Goal: Feedback & Contribution: Contribute content

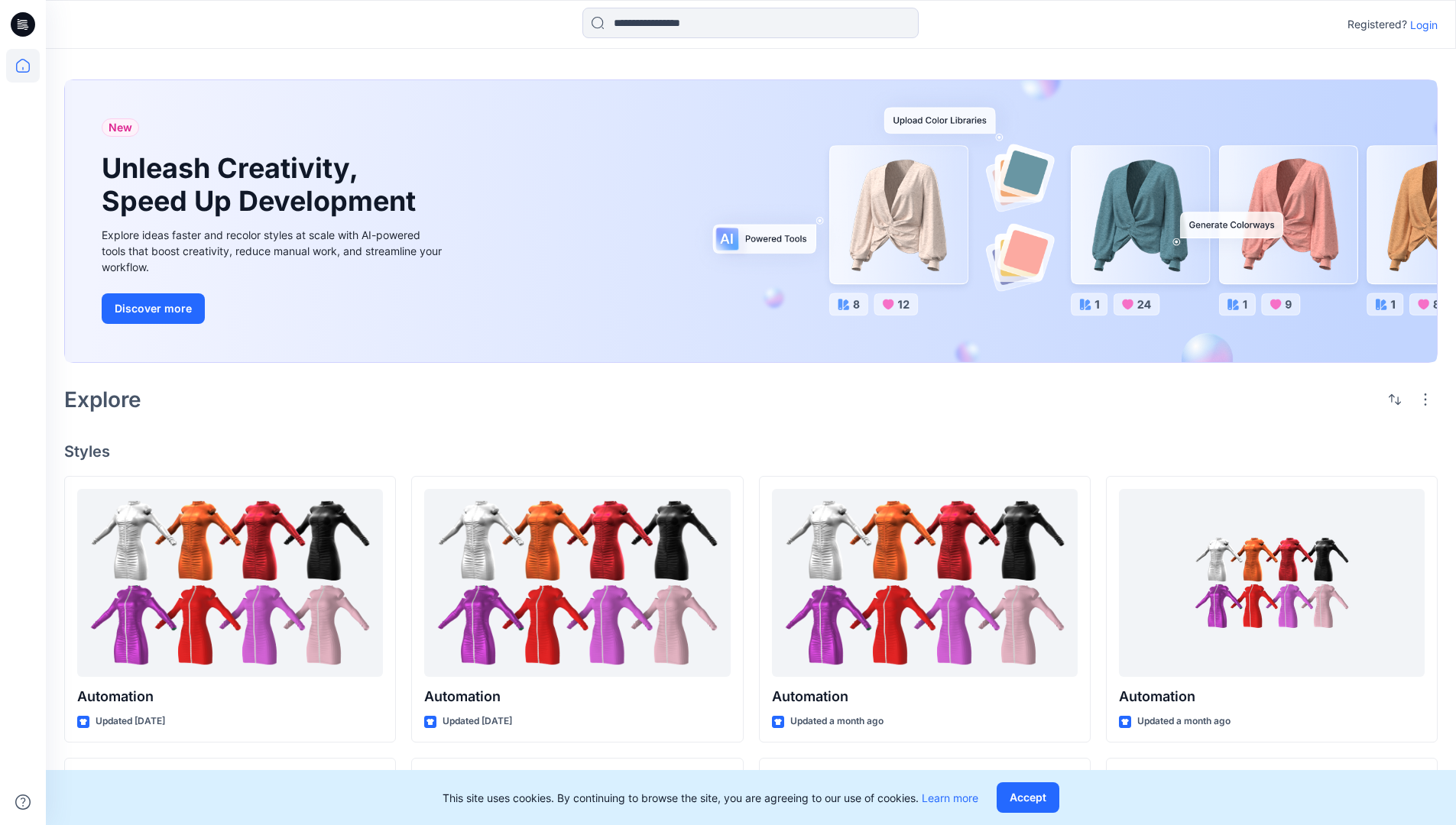
click at [1420, 24] on p "Login" at bounding box center [1423, 24] width 28 height 16
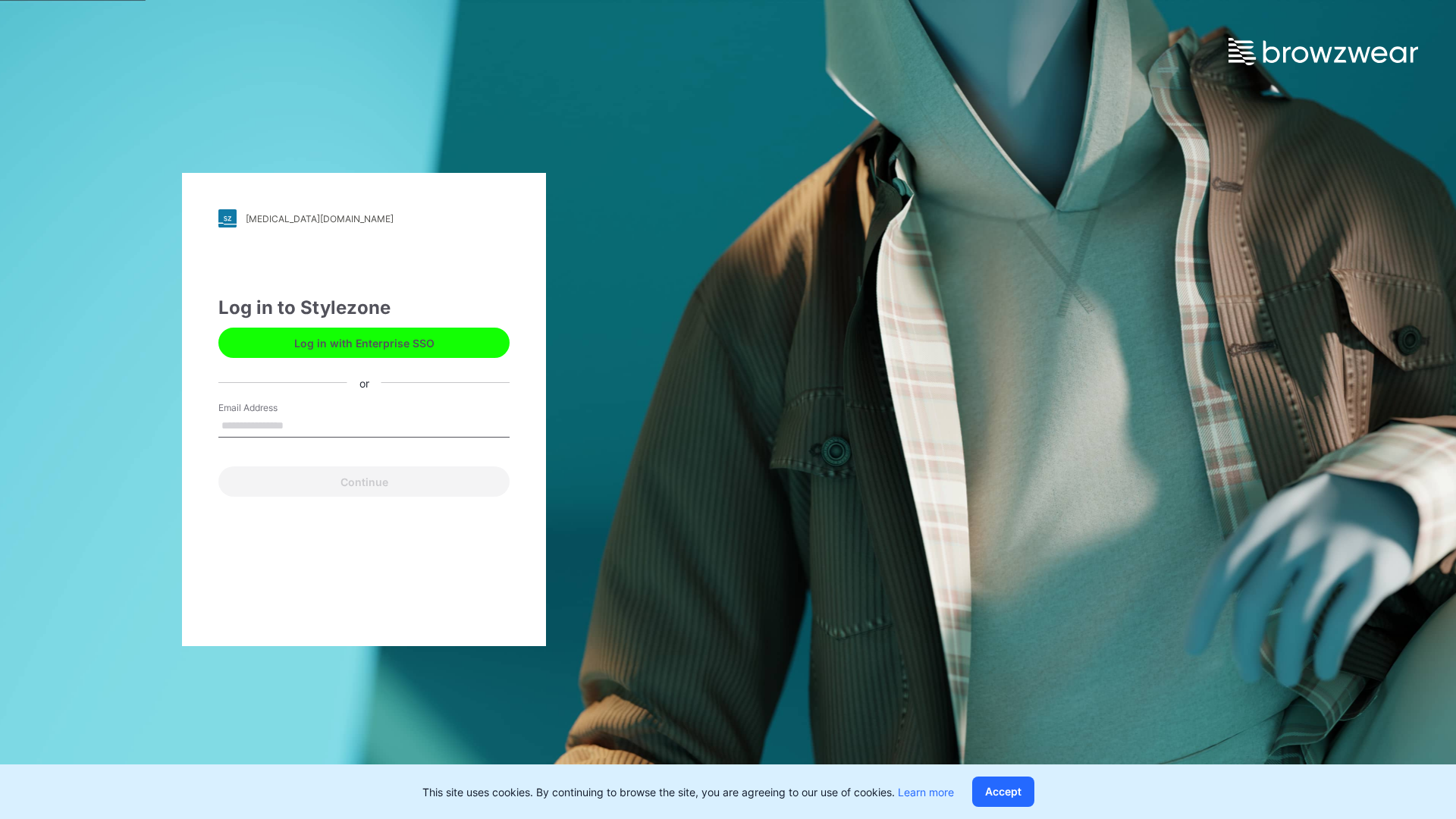
click at [299, 425] on input "Email Address" at bounding box center [364, 425] width 291 height 23
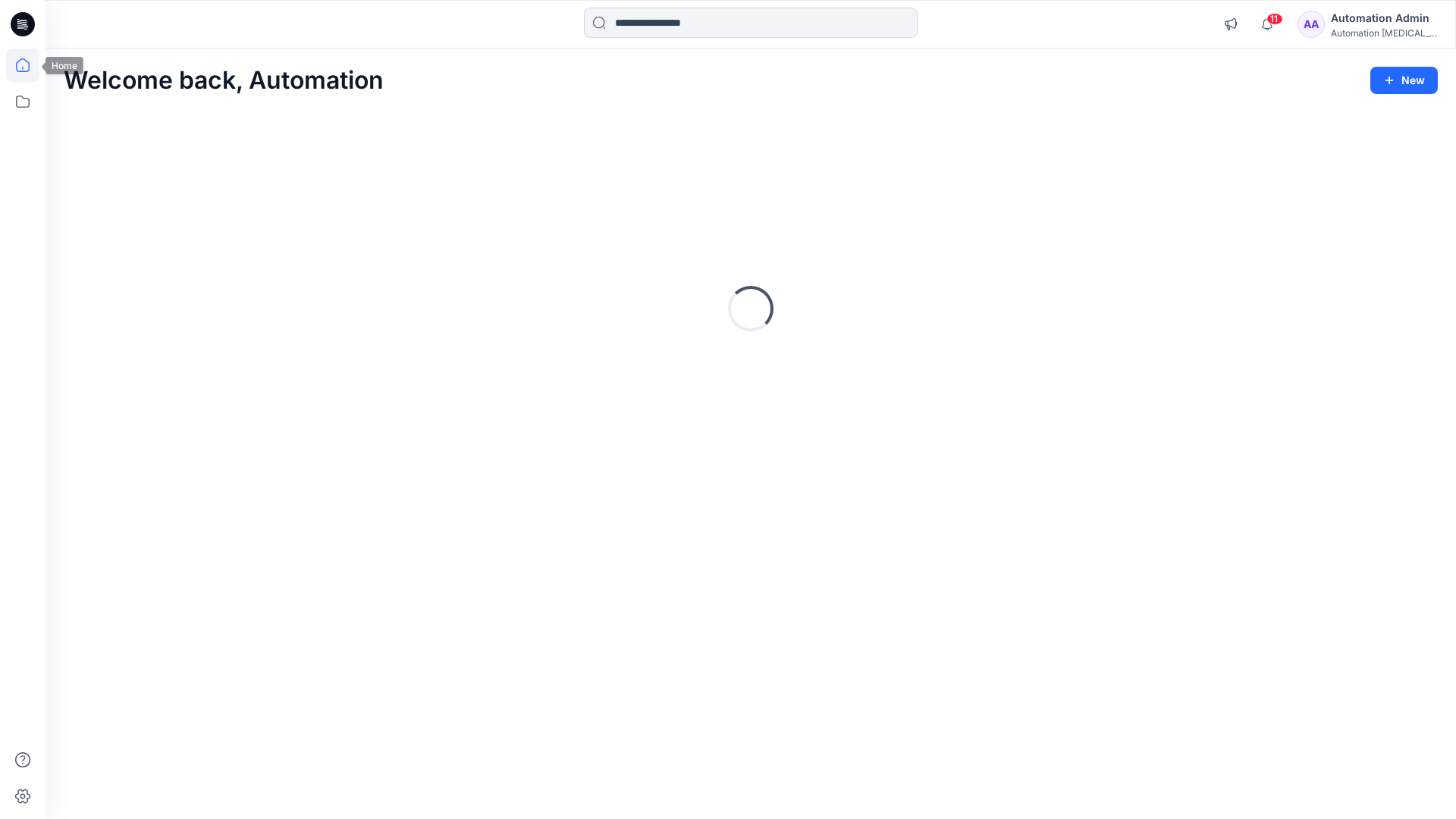
click at [28, 65] on icon at bounding box center [23, 65] width 13 height 13
click at [1390, 78] on icon "button" at bounding box center [1389, 80] width 13 height 13
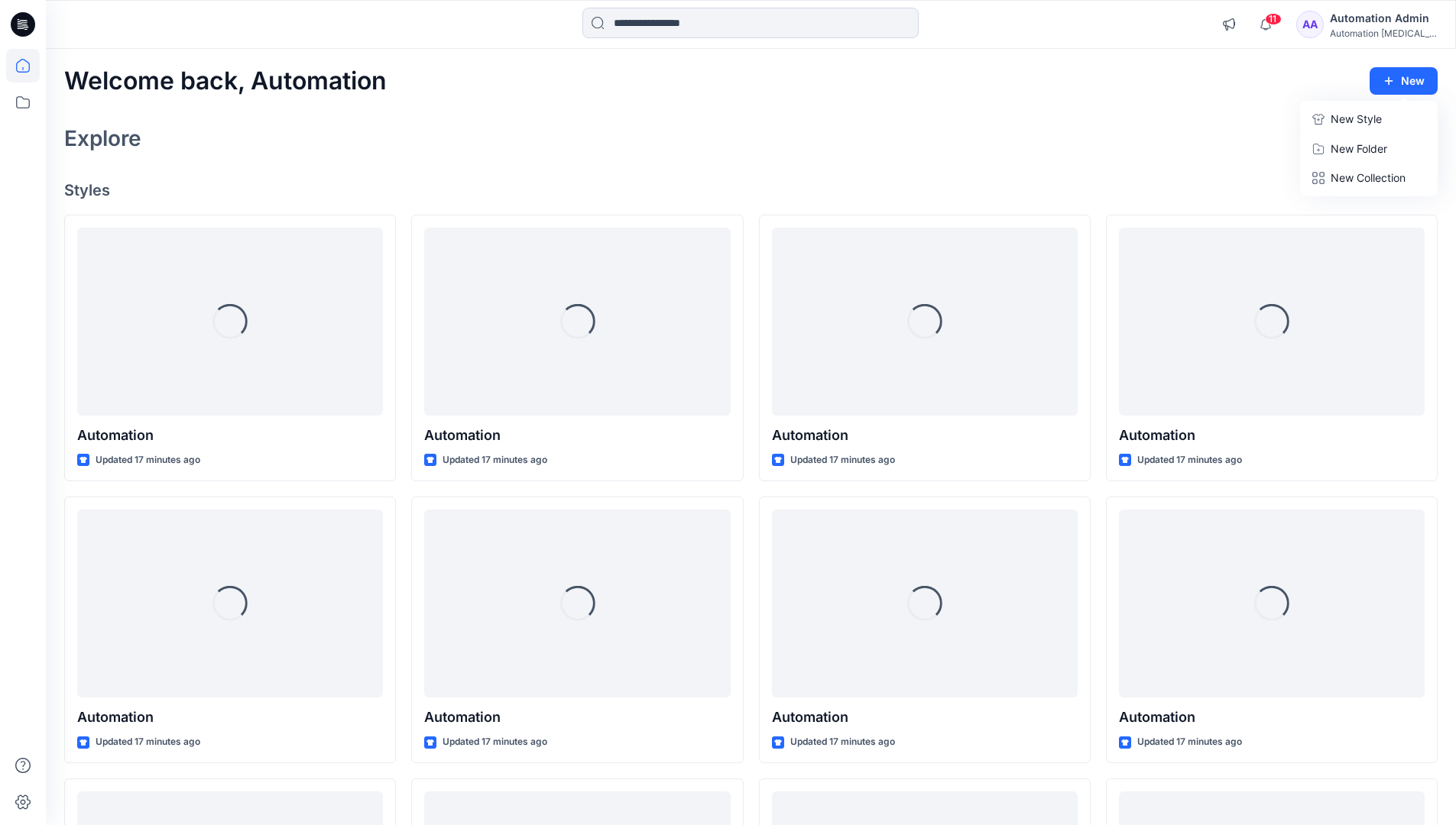
click at [1329, 122] on button "New Style" at bounding box center [1368, 119] width 131 height 30
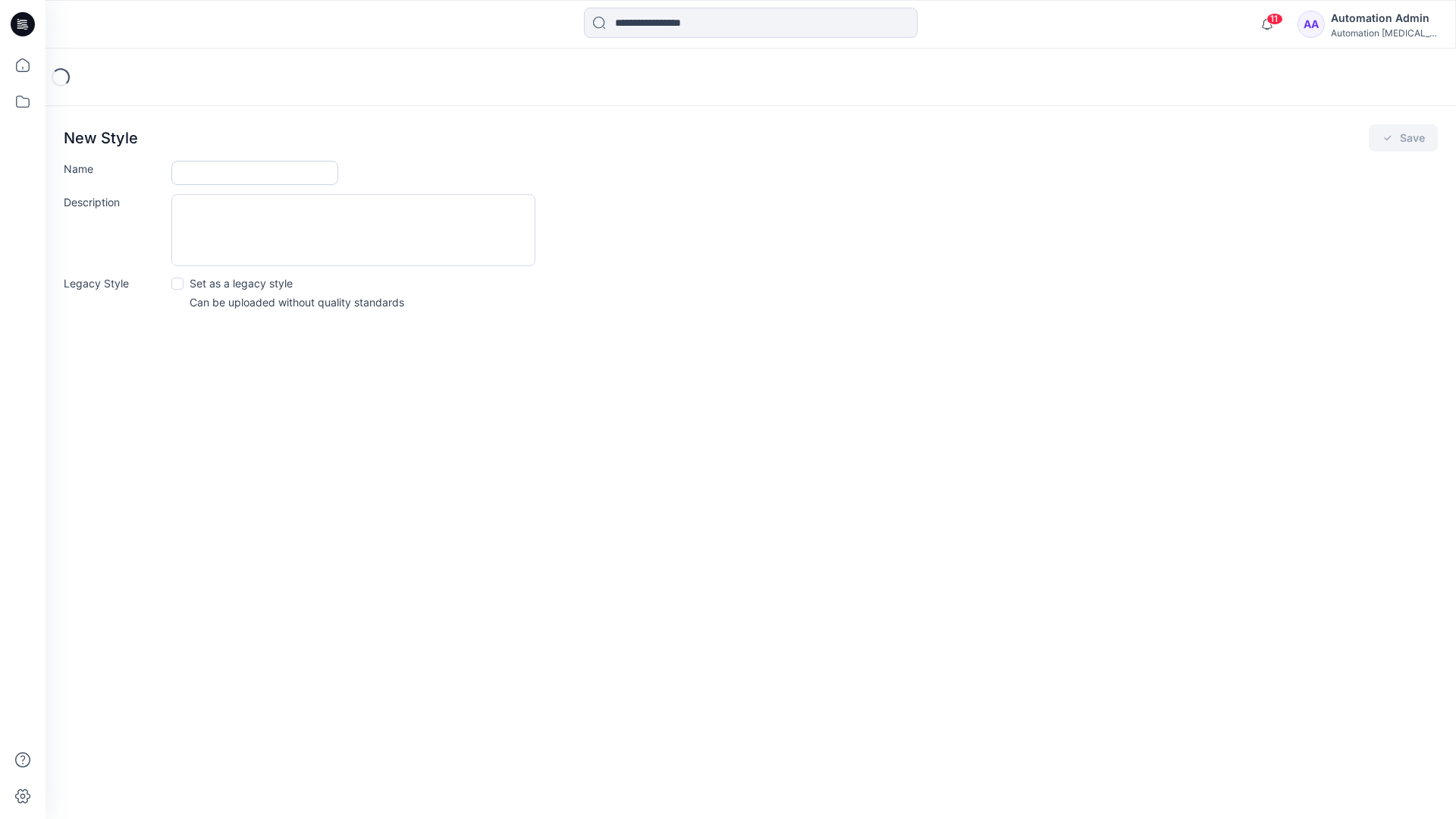
click at [216, 168] on input "Name" at bounding box center [255, 172] width 167 height 24
type input "**********"
click at [1403, 139] on button "Save" at bounding box center [1403, 138] width 69 height 28
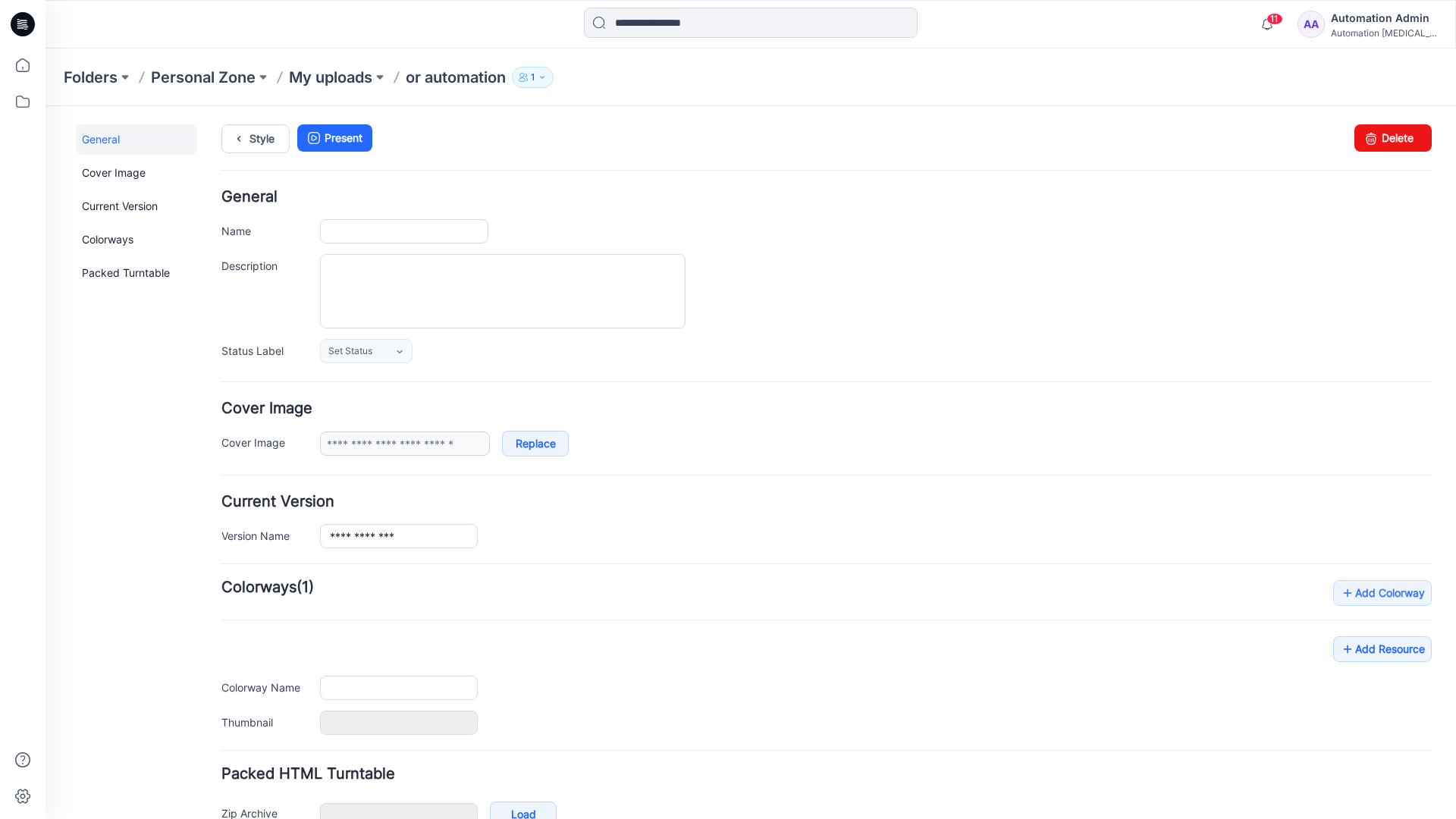
scroll to position [89, 0]
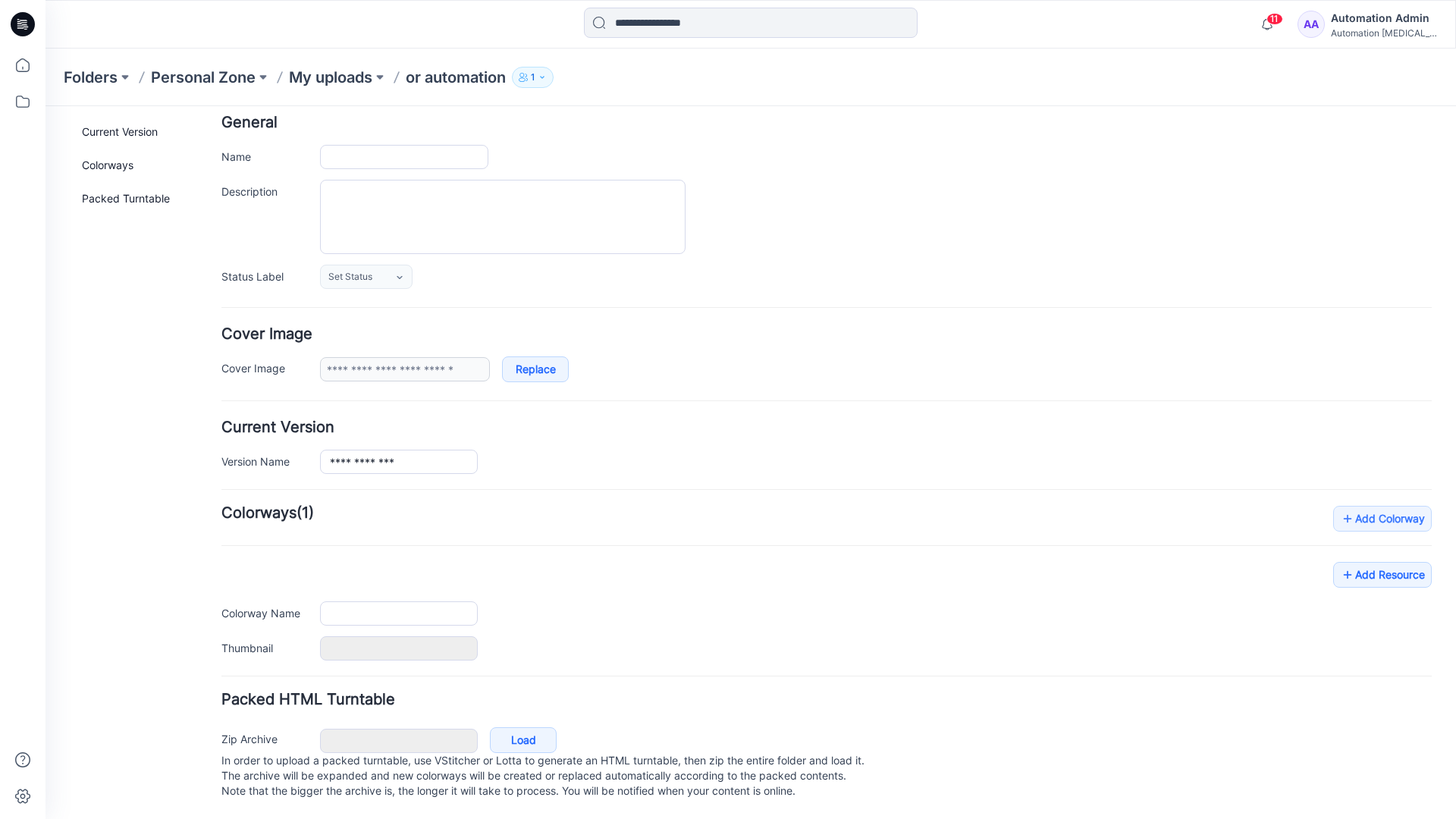
type input "**********"
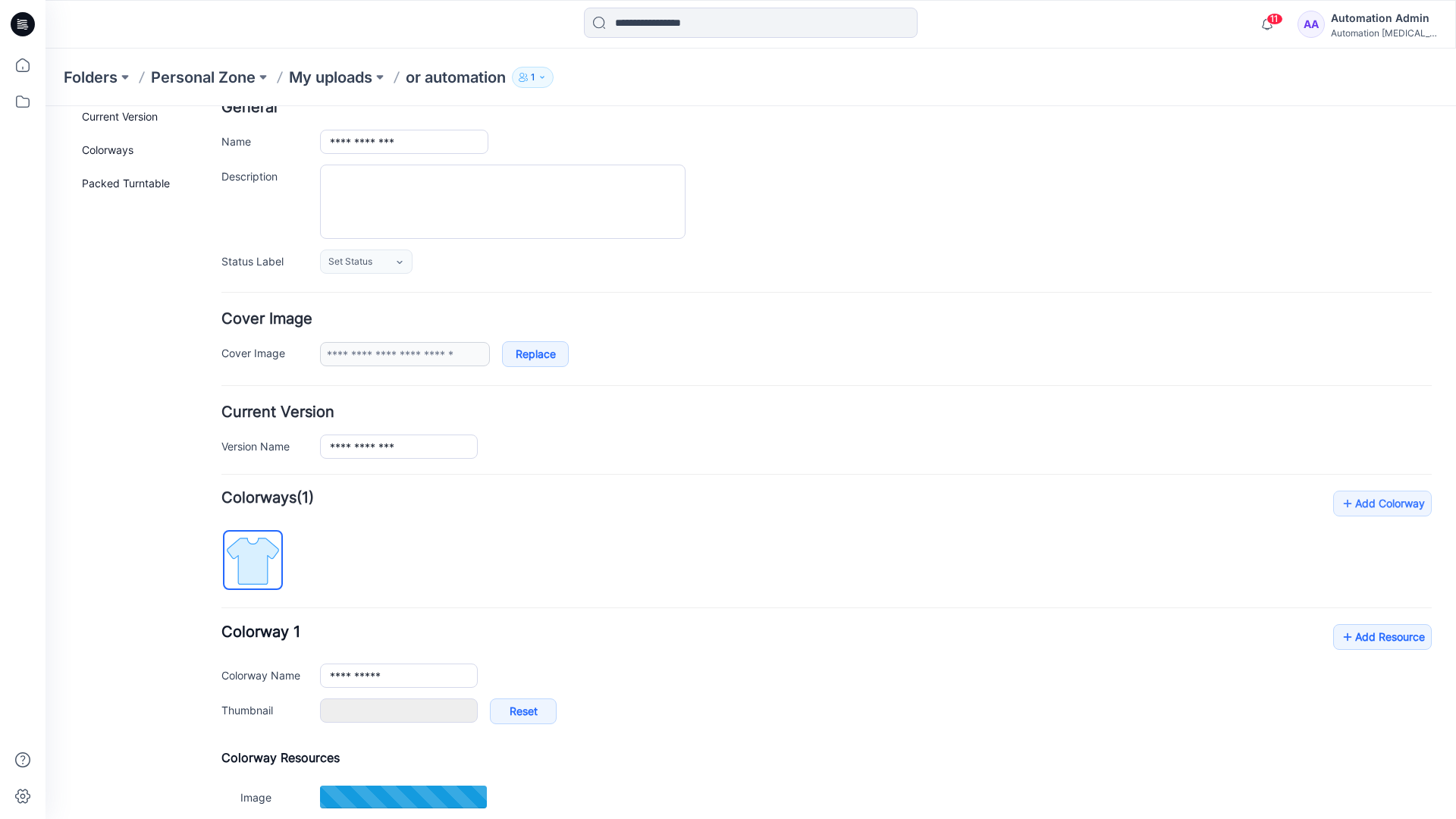
type input "**********"
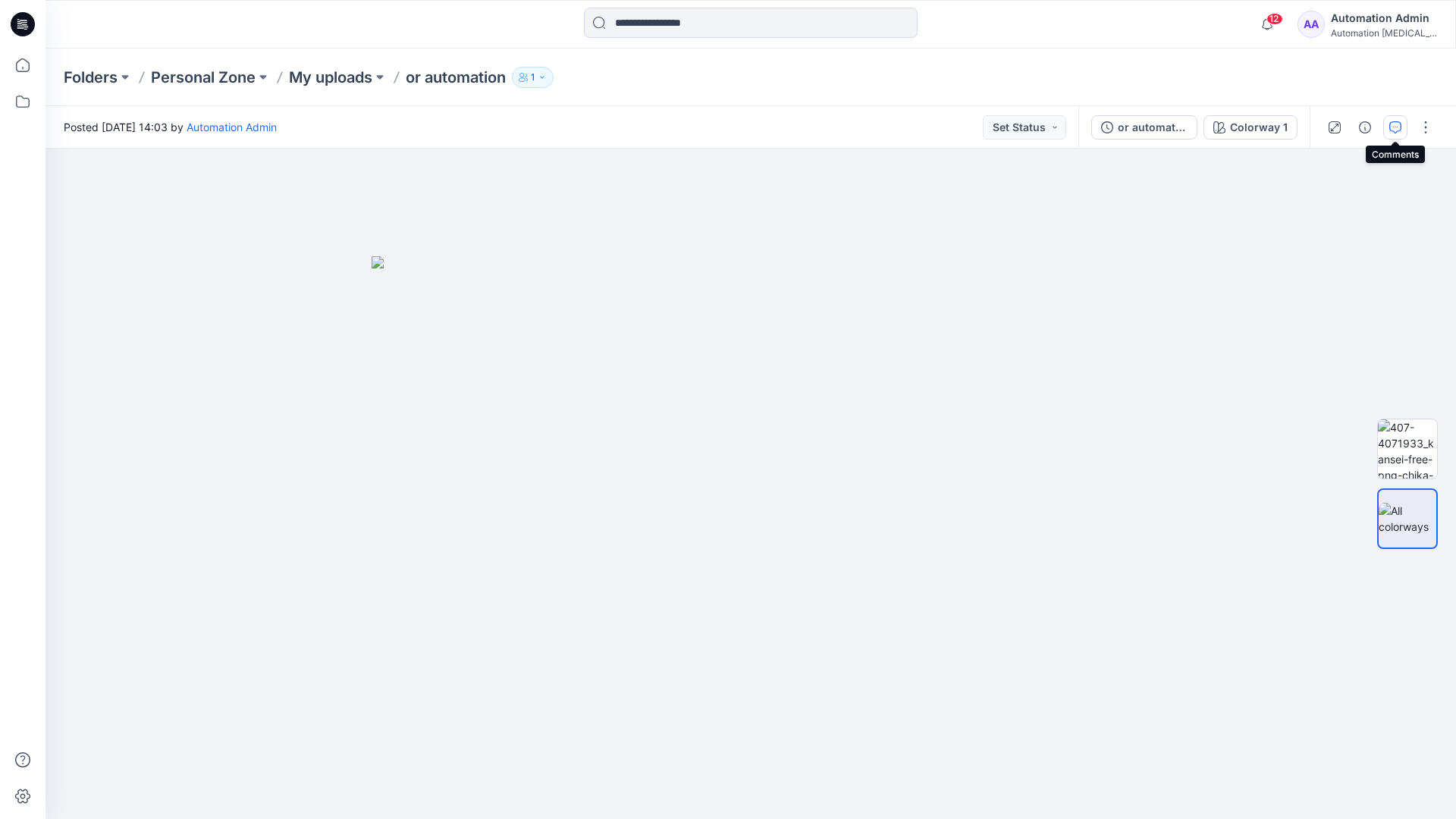
click at [1393, 120] on button "button" at bounding box center [1395, 127] width 24 height 24
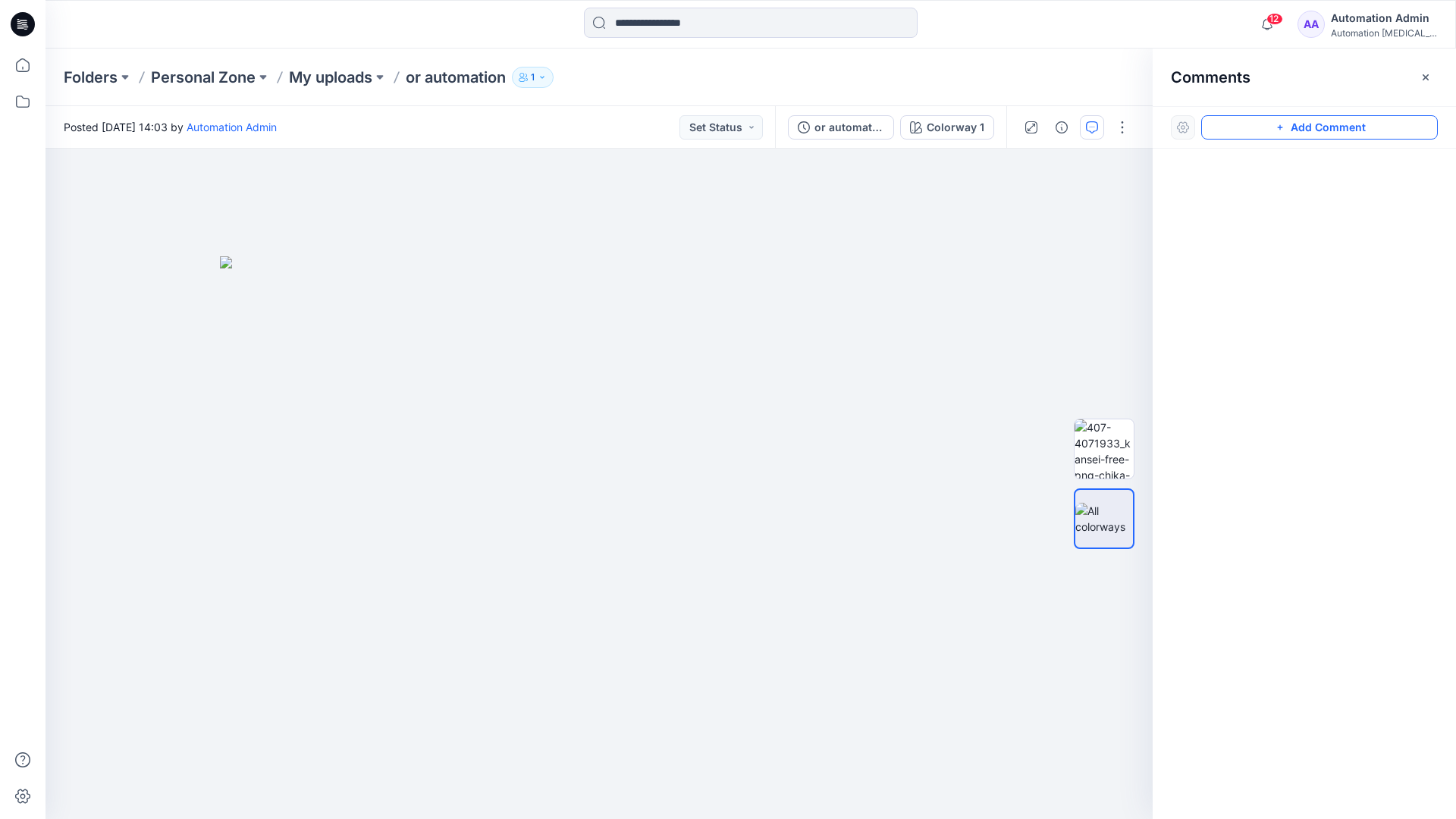
click at [1304, 128] on button "Add Comment" at bounding box center [1319, 127] width 237 height 24
click at [488, 416] on div "1" at bounding box center [598, 484] width 1107 height 670
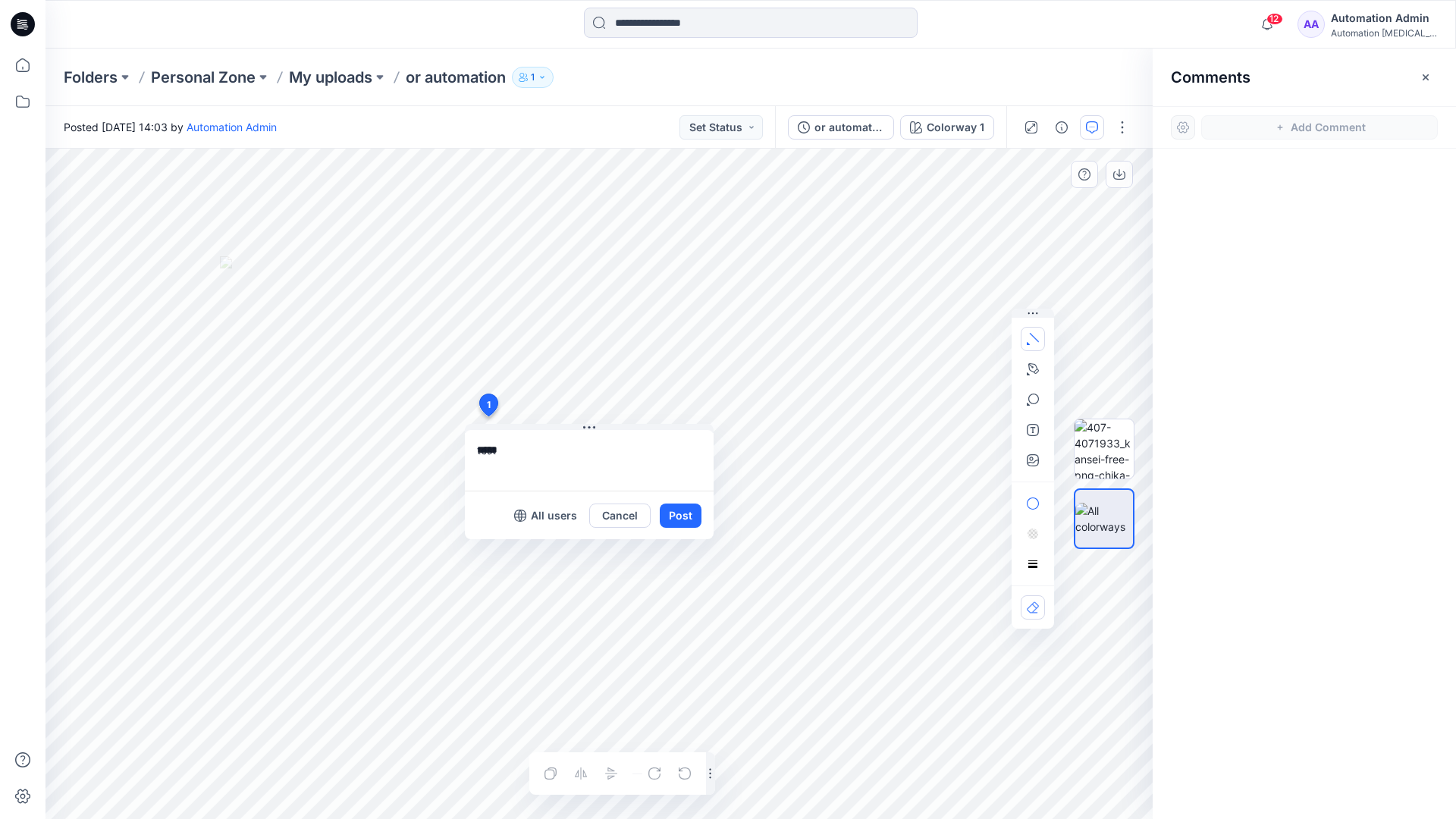
type textarea "****"
click at [1037, 335] on icon "button" at bounding box center [1033, 338] width 13 height 13
click at [1032, 366] on icon "button" at bounding box center [1032, 367] width 2 height 2
click at [680, 233] on icon "Layer 1" at bounding box center [598, 484] width 1107 height 670
click at [568, 269] on icon "Layer 1" at bounding box center [598, 484] width 1107 height 670
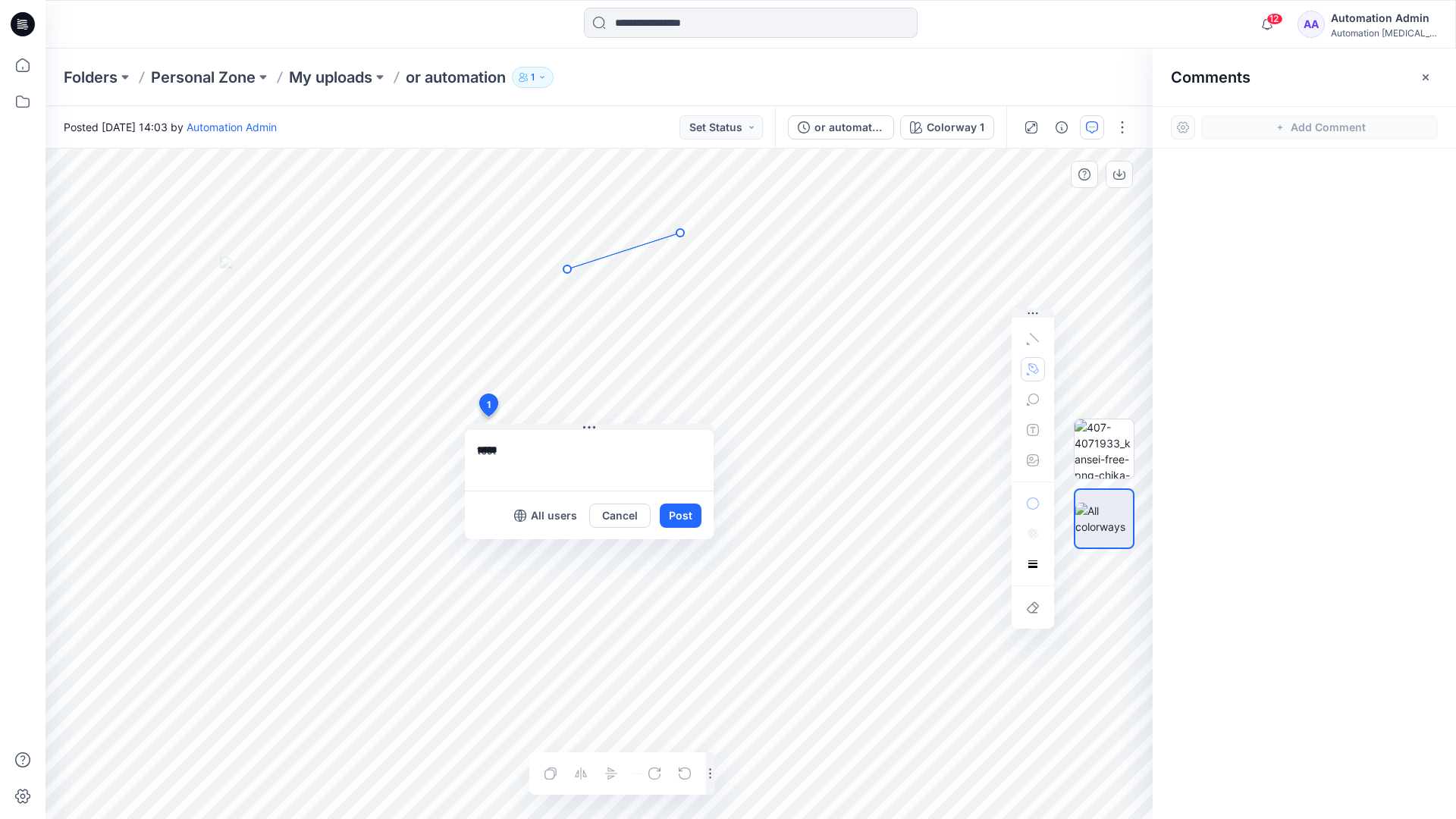
click at [678, 234] on circle at bounding box center [680, 232] width 8 height 8
click at [1025, 367] on button "button" at bounding box center [1032, 369] width 24 height 24
click at [949, 367] on icon "button" at bounding box center [951, 369] width 11 height 11
click at [1031, 401] on icon "button" at bounding box center [1033, 399] width 13 height 13
click at [1039, 396] on button "button" at bounding box center [1032, 399] width 24 height 24
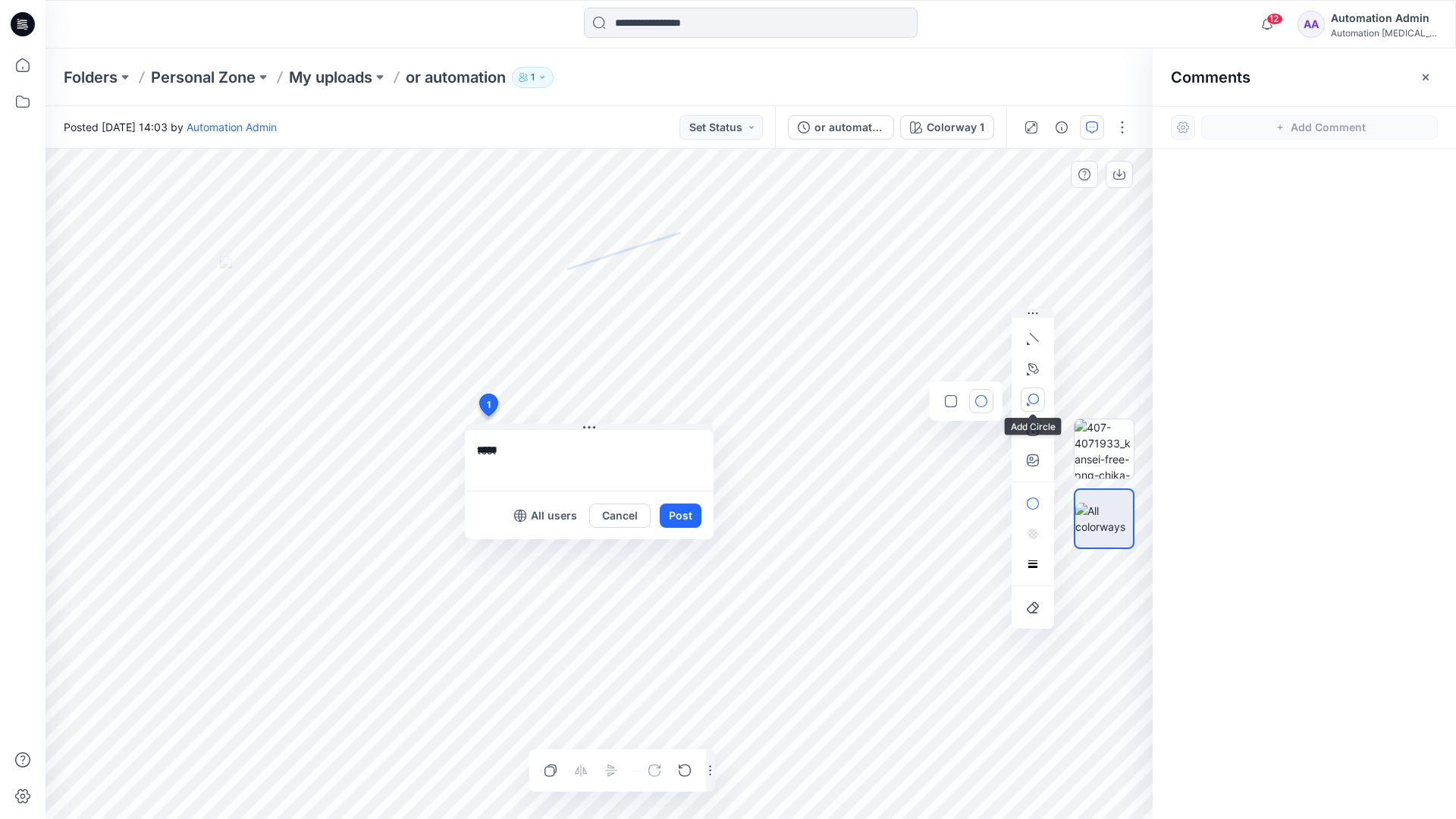
click at [1039, 396] on button "button" at bounding box center [1032, 399] width 24 height 24
click at [1033, 400] on icon "button" at bounding box center [1033, 399] width 13 height 13
click at [955, 402] on icon "button" at bounding box center [951, 401] width 13 height 13
click at [1030, 434] on icon "button" at bounding box center [1033, 430] width 13 height 13
click at [1026, 431] on button "button" at bounding box center [1032, 430] width 24 height 24
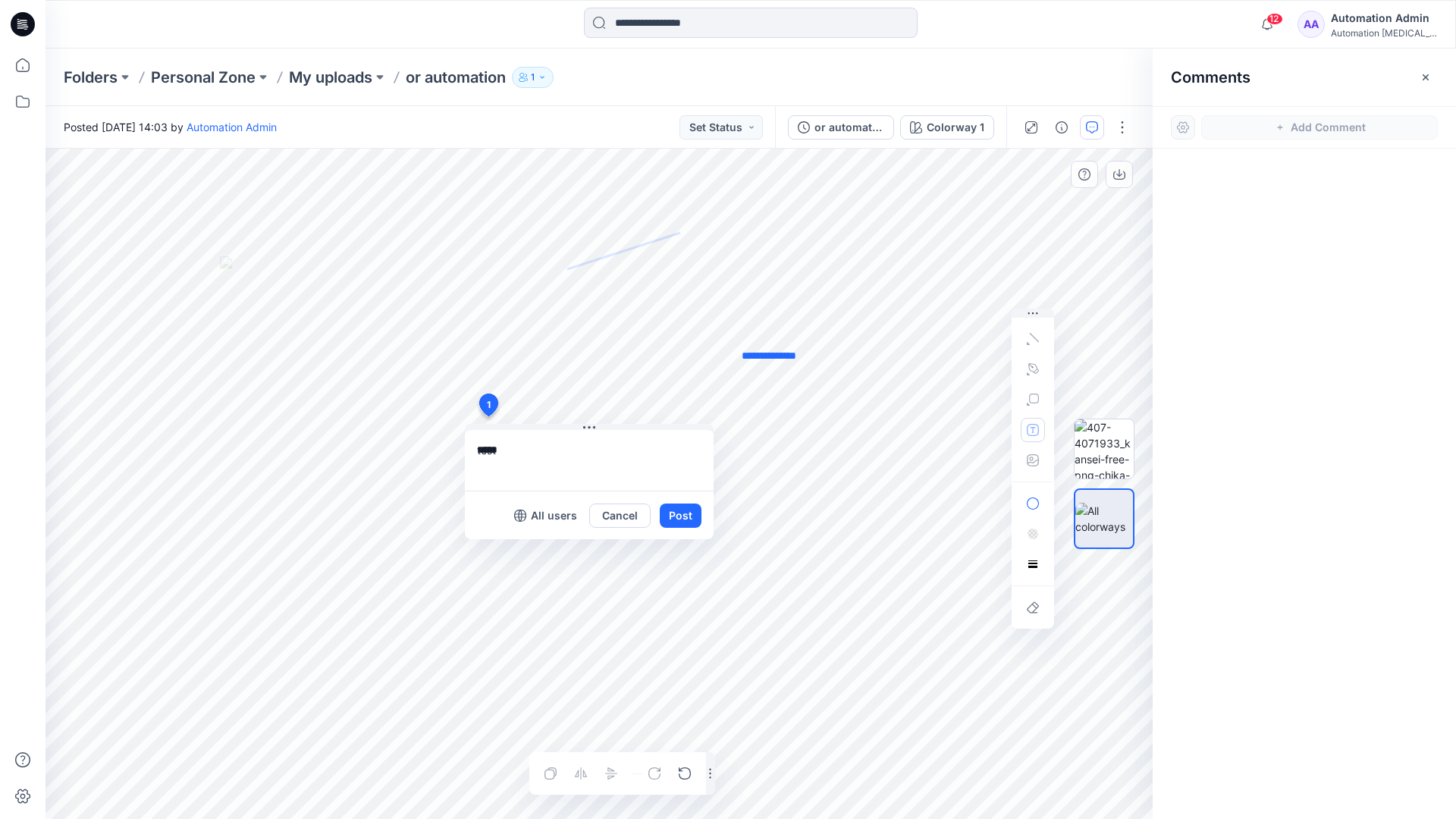
type textarea "**********"
type input"] "**********"
click at [679, 516] on button "Post" at bounding box center [681, 516] width 42 height 24
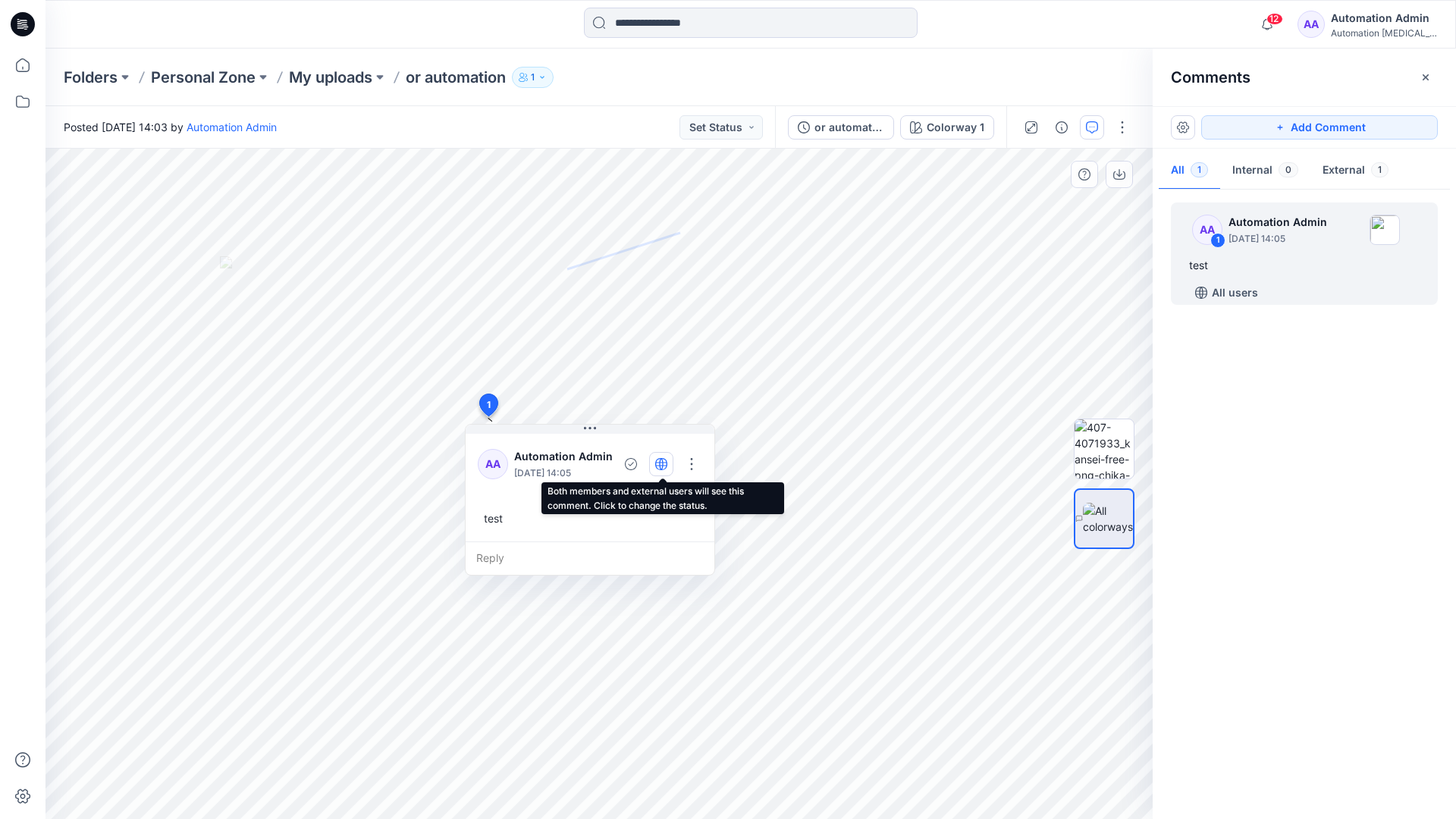
click at [661, 463] on icon "button" at bounding box center [661, 464] width 4 height 13
click at [663, 467] on icon "button" at bounding box center [661, 464] width 13 height 13
click at [563, 556] on div "Reply" at bounding box center [590, 558] width 249 height 33
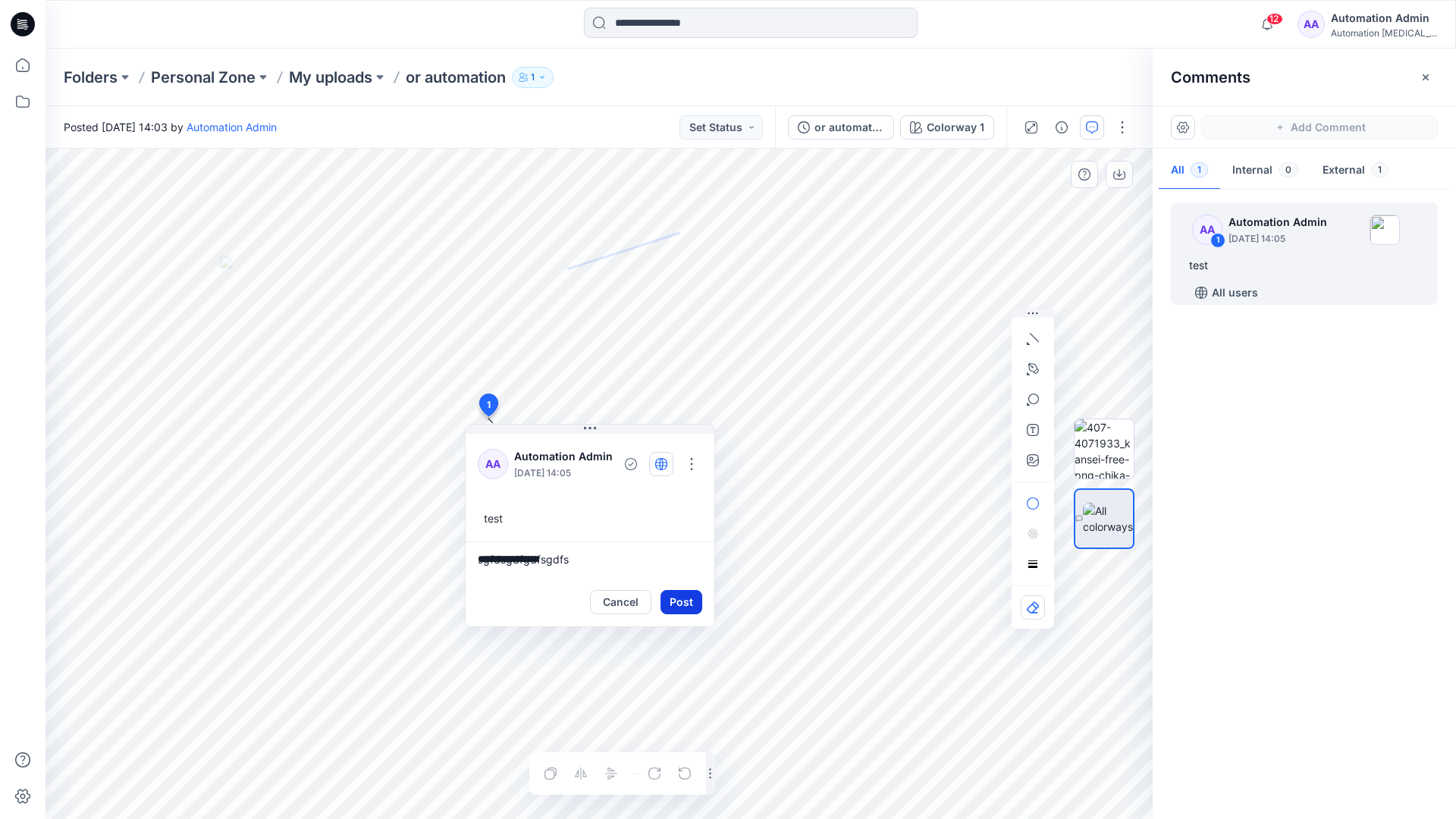
type textarea "**********"
click at [675, 593] on button "Post" at bounding box center [681, 602] width 42 height 24
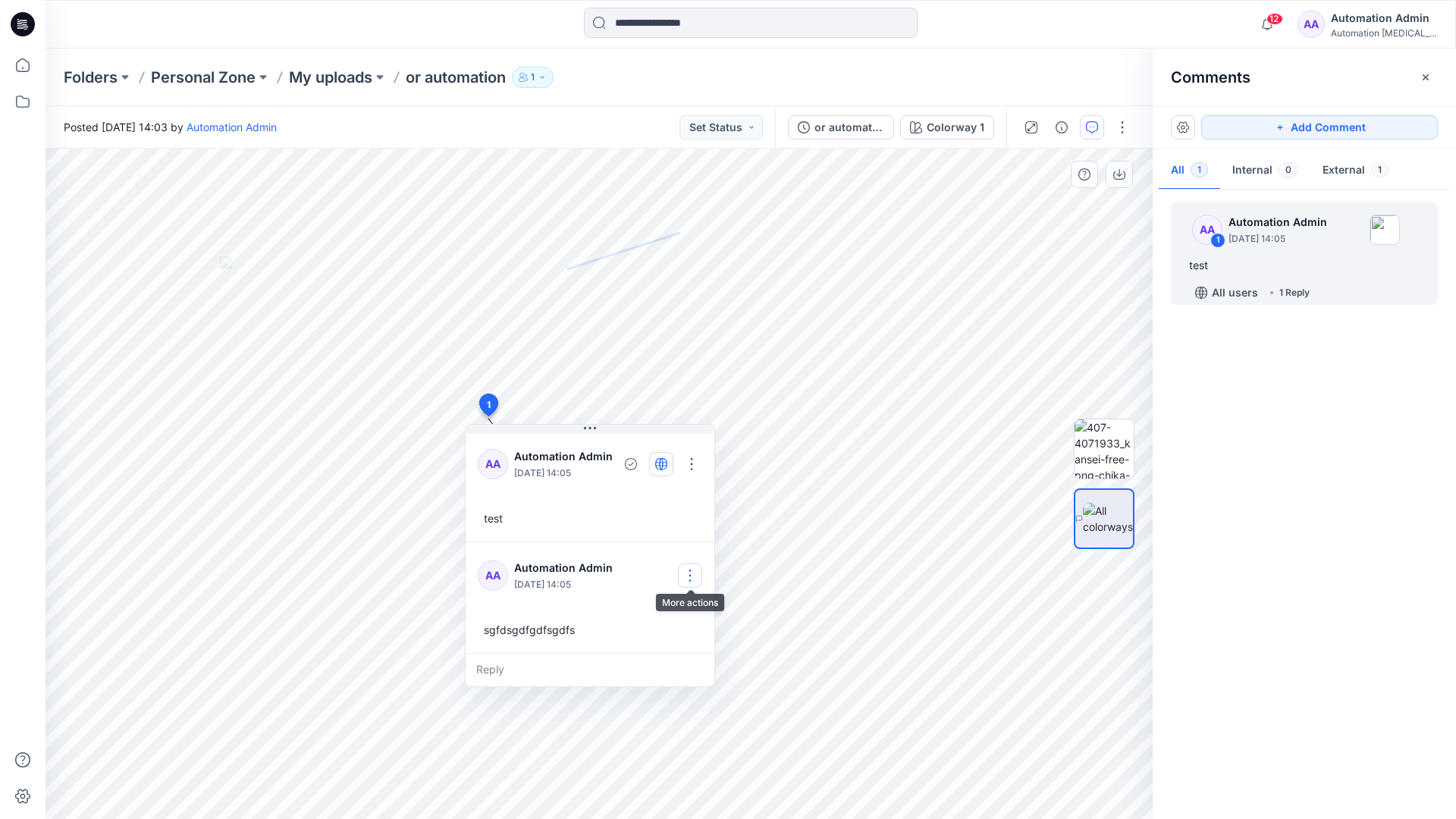
click at [695, 569] on button "button" at bounding box center [690, 575] width 24 height 24
click at [677, 657] on p "Delete comment" at bounding box center [700, 651] width 79 height 16
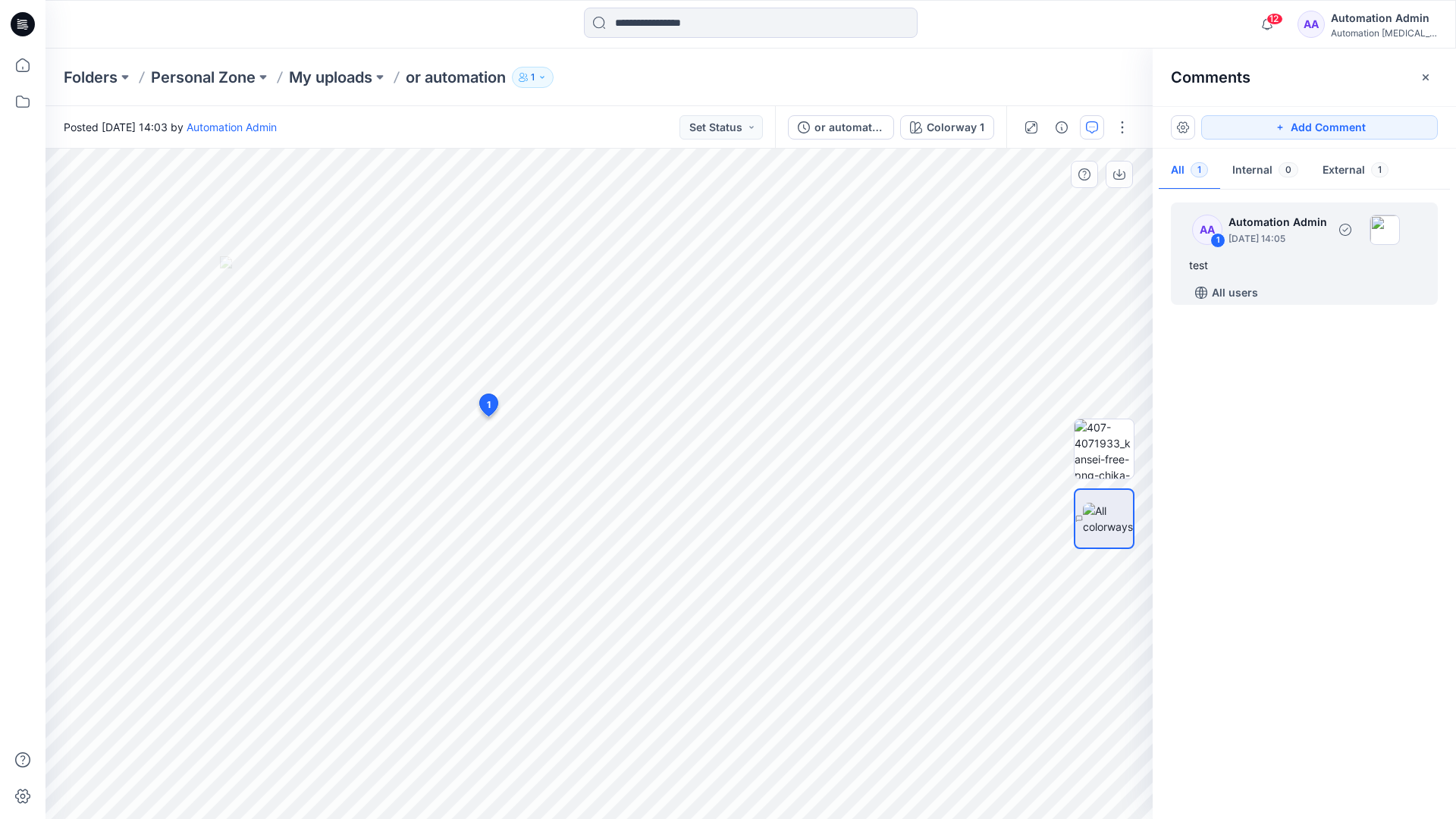
click at [1247, 260] on div "test" at bounding box center [1305, 266] width 231 height 18
click at [697, 457] on button "button" at bounding box center [691, 464] width 24 height 24
click at [683, 538] on p "Delete thread" at bounding box center [696, 540] width 68 height 16
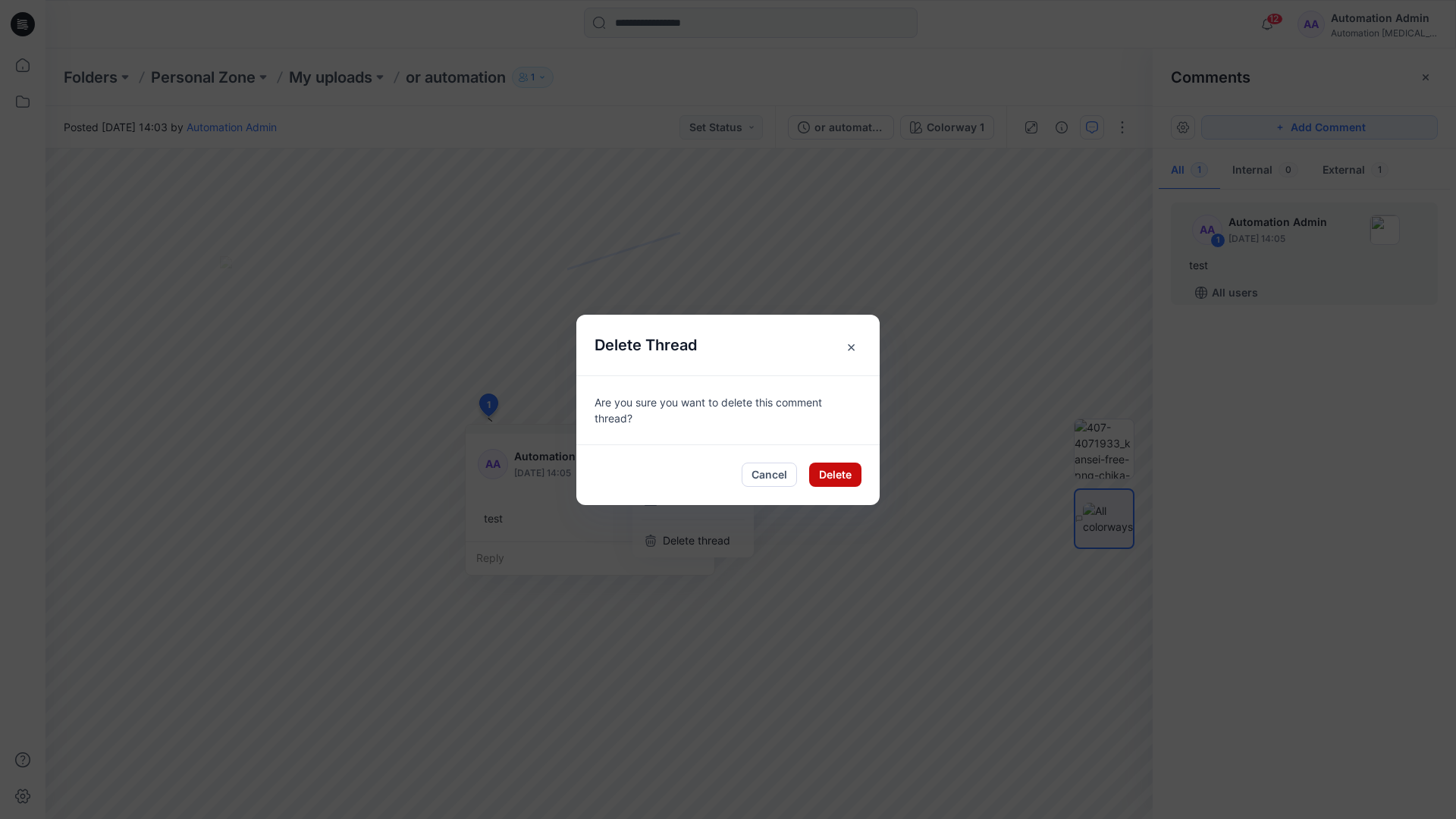
click at [839, 478] on button "Delete" at bounding box center [835, 475] width 53 height 24
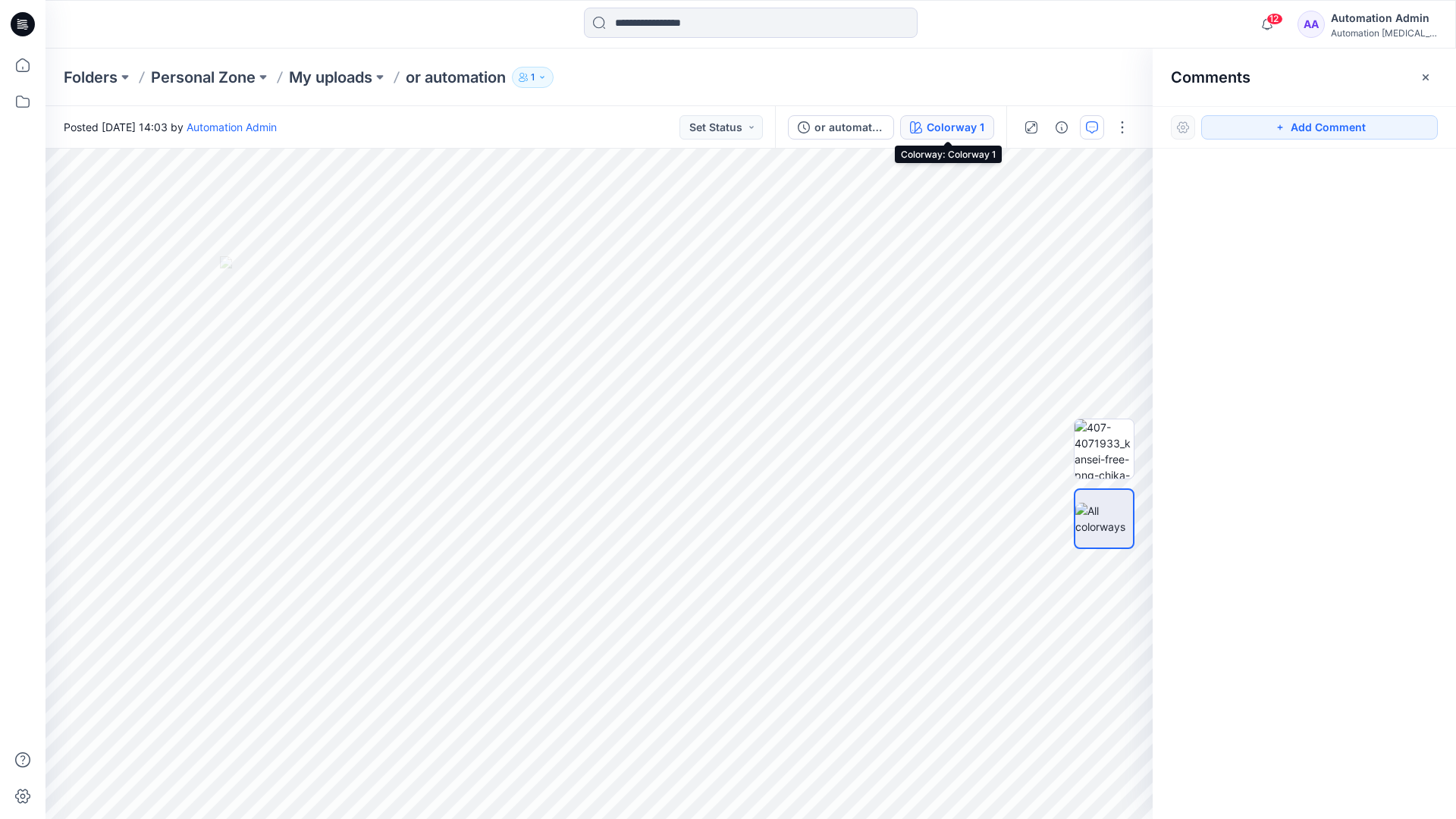
click at [930, 129] on div "Colorway 1" at bounding box center [955, 127] width 58 height 17
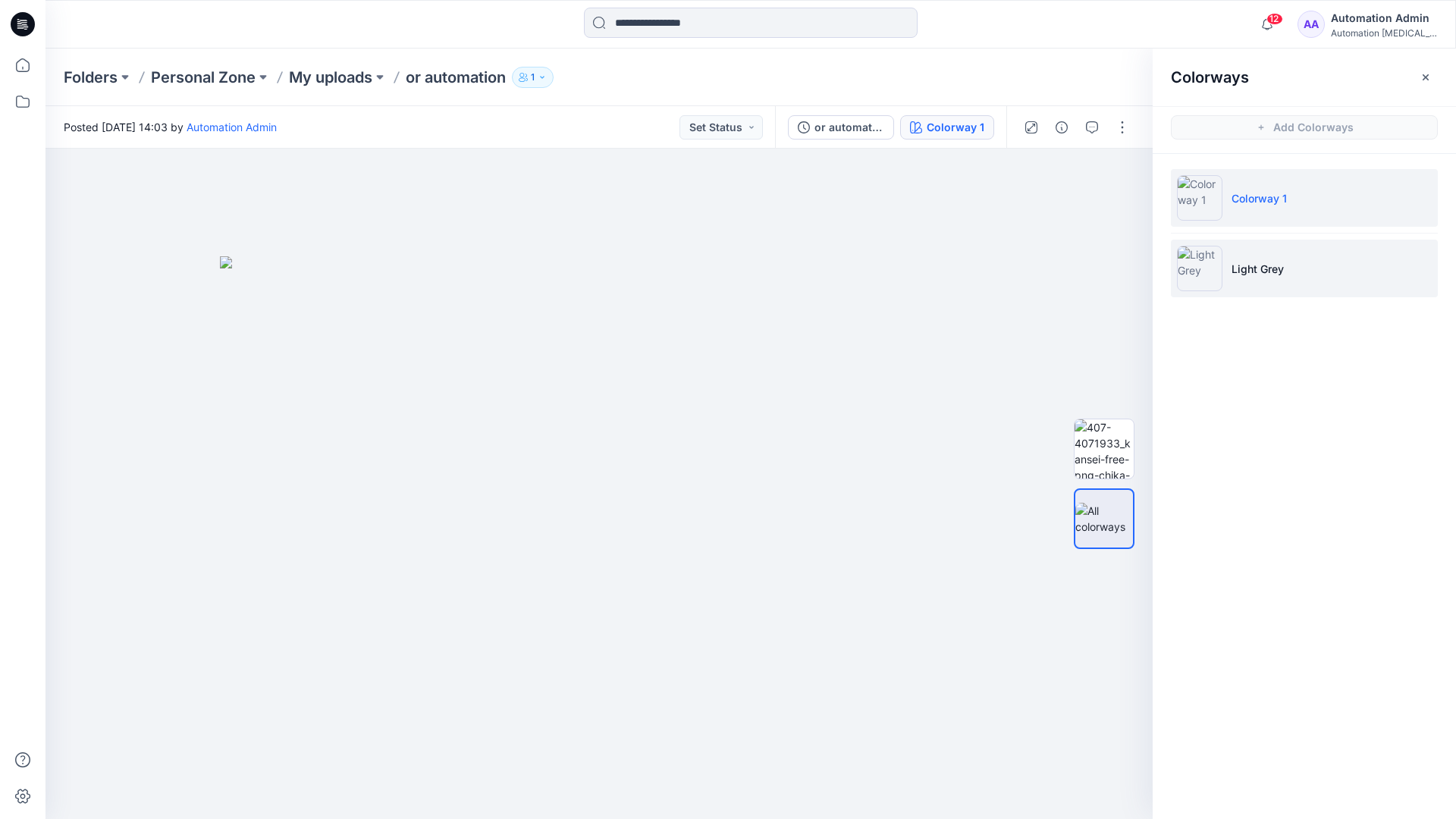
click at [1252, 270] on p "Light Grey" at bounding box center [1258, 268] width 53 height 16
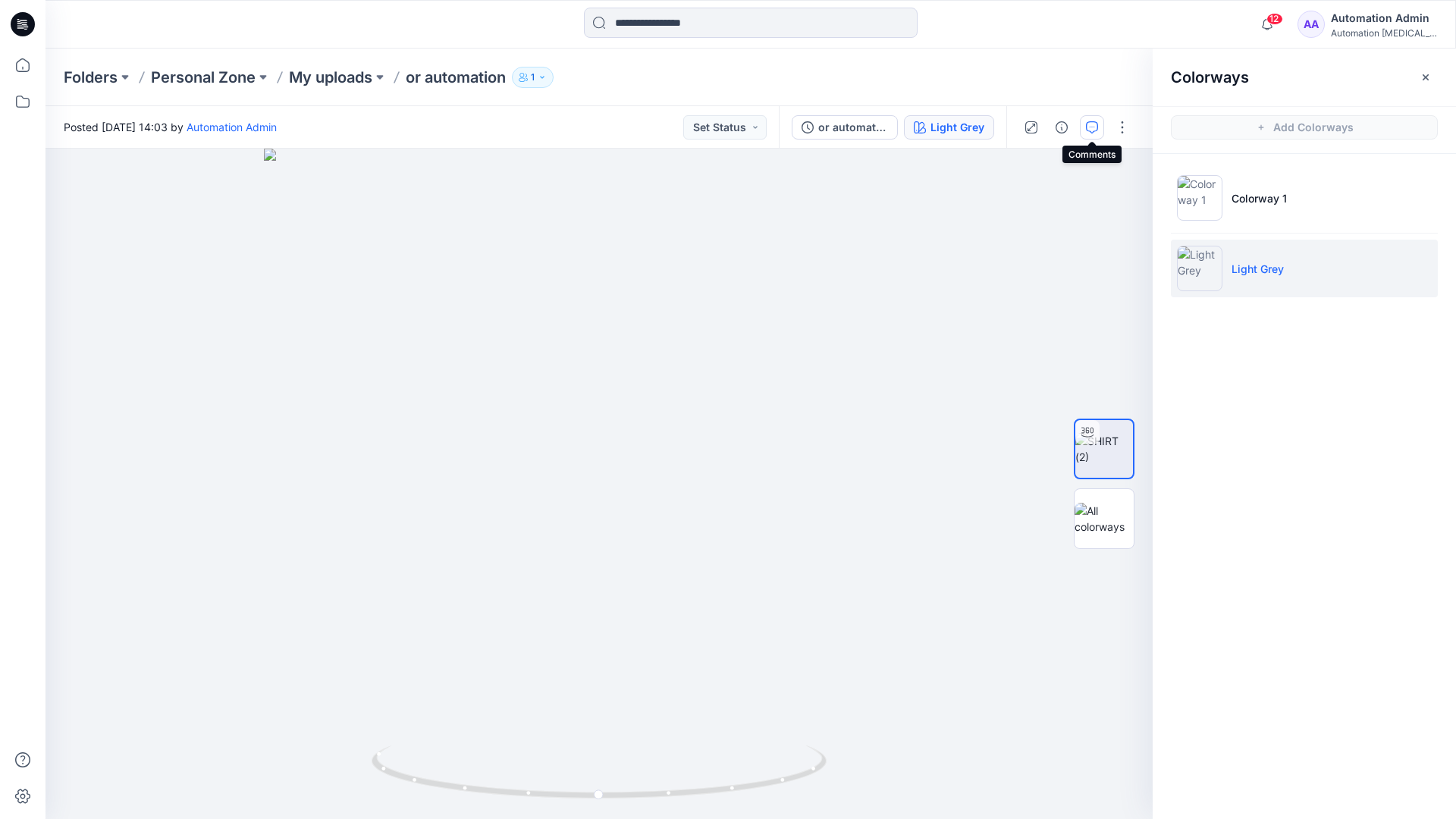
click at [1088, 132] on icon "button" at bounding box center [1092, 127] width 13 height 13
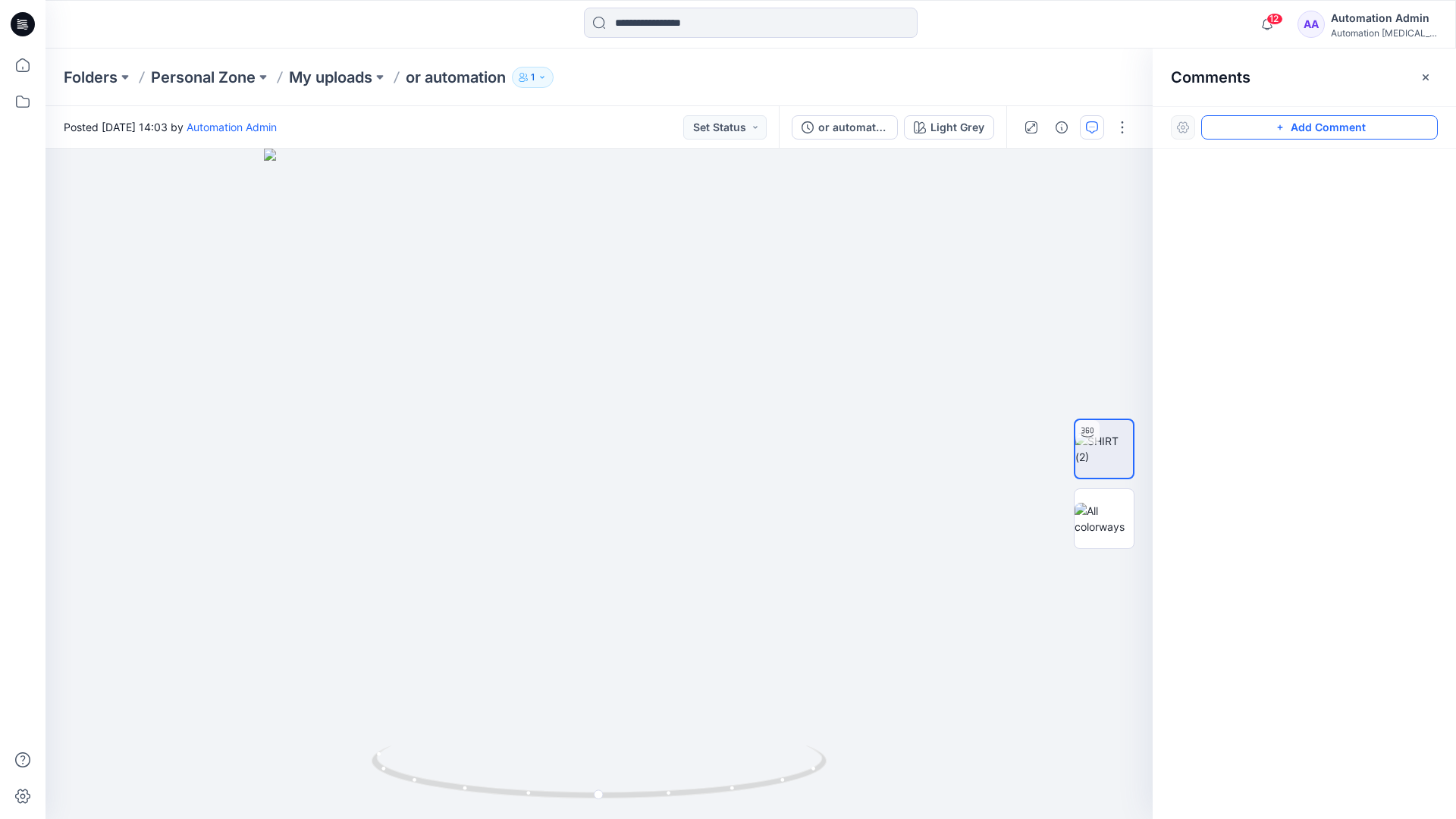
click at [1263, 131] on button "Add Comment" at bounding box center [1319, 127] width 237 height 24
click at [1235, 123] on button "Click on the style to leave a comment" at bounding box center [1319, 127] width 237 height 24
click at [583, 347] on div "2" at bounding box center [598, 484] width 1107 height 670
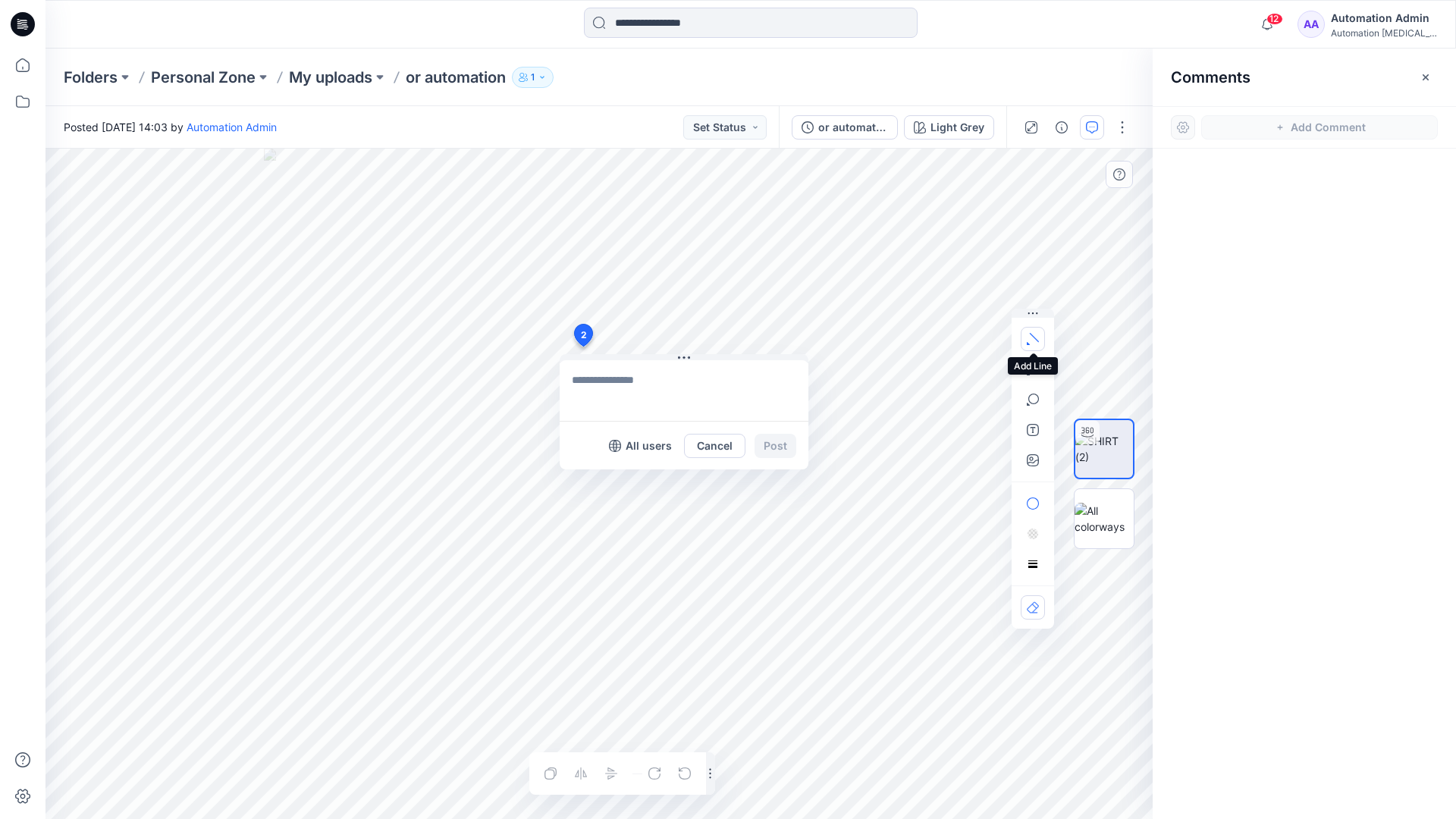
click at [1035, 345] on button "button" at bounding box center [1032, 338] width 24 height 24
click at [1031, 334] on icon "button" at bounding box center [1034, 337] width 9 height 9
click at [939, 334] on button "button" at bounding box center [950, 335] width 24 height 24
click at [1036, 364] on icon "button" at bounding box center [1034, 369] width 11 height 11
click at [416, 334] on icon "Layer 1" at bounding box center [598, 484] width 1107 height 670
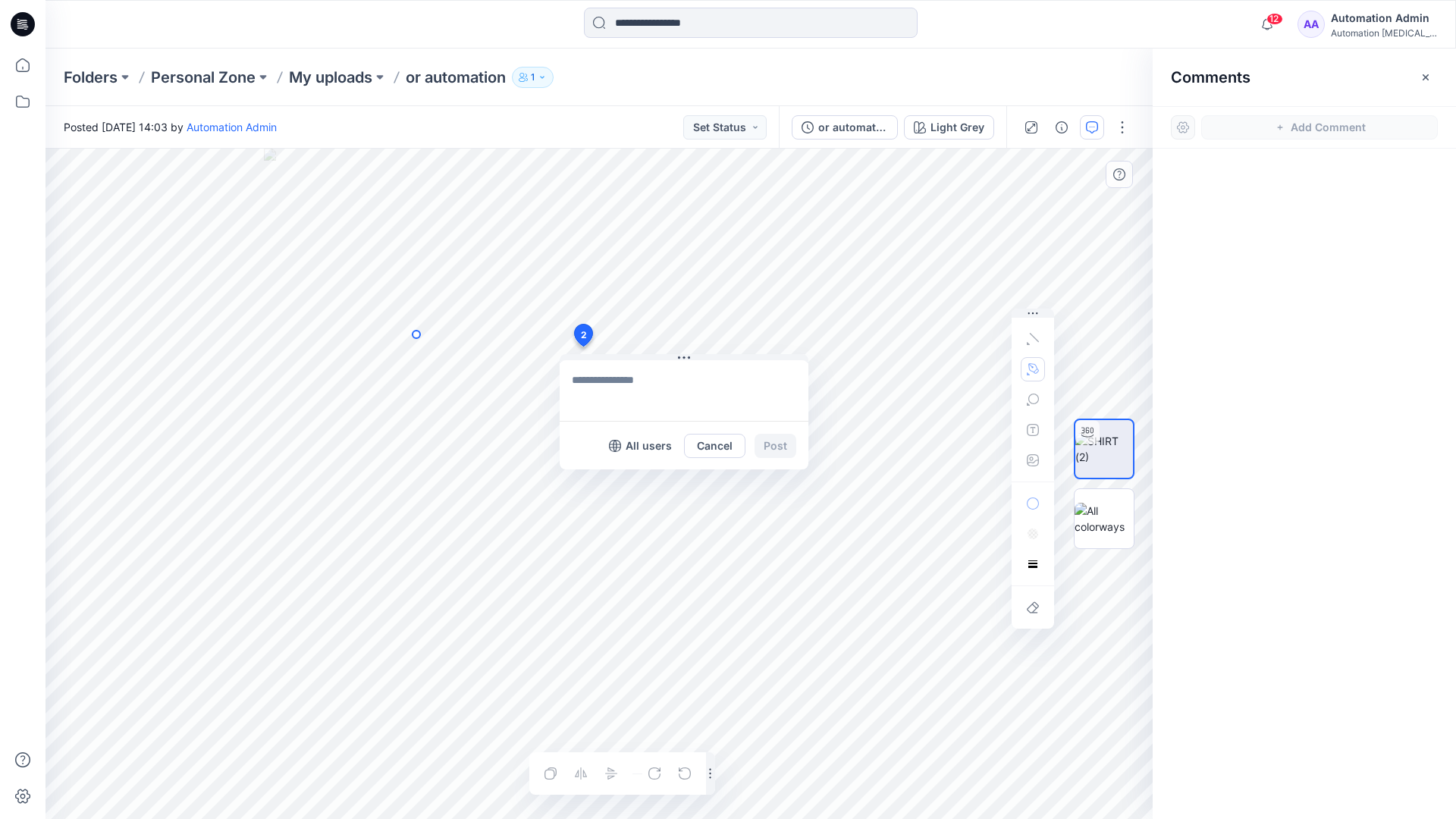
click at [416, 334] on circle at bounding box center [416, 334] width 8 height 8
click at [361, 362] on icon "Layer 1" at bounding box center [598, 484] width 1107 height 670
click at [361, 362] on circle at bounding box center [360, 361] width 8 height 8
click at [1033, 406] on button "button" at bounding box center [1032, 399] width 24 height 24
click at [1037, 403] on icon "button" at bounding box center [1033, 399] width 13 height 13
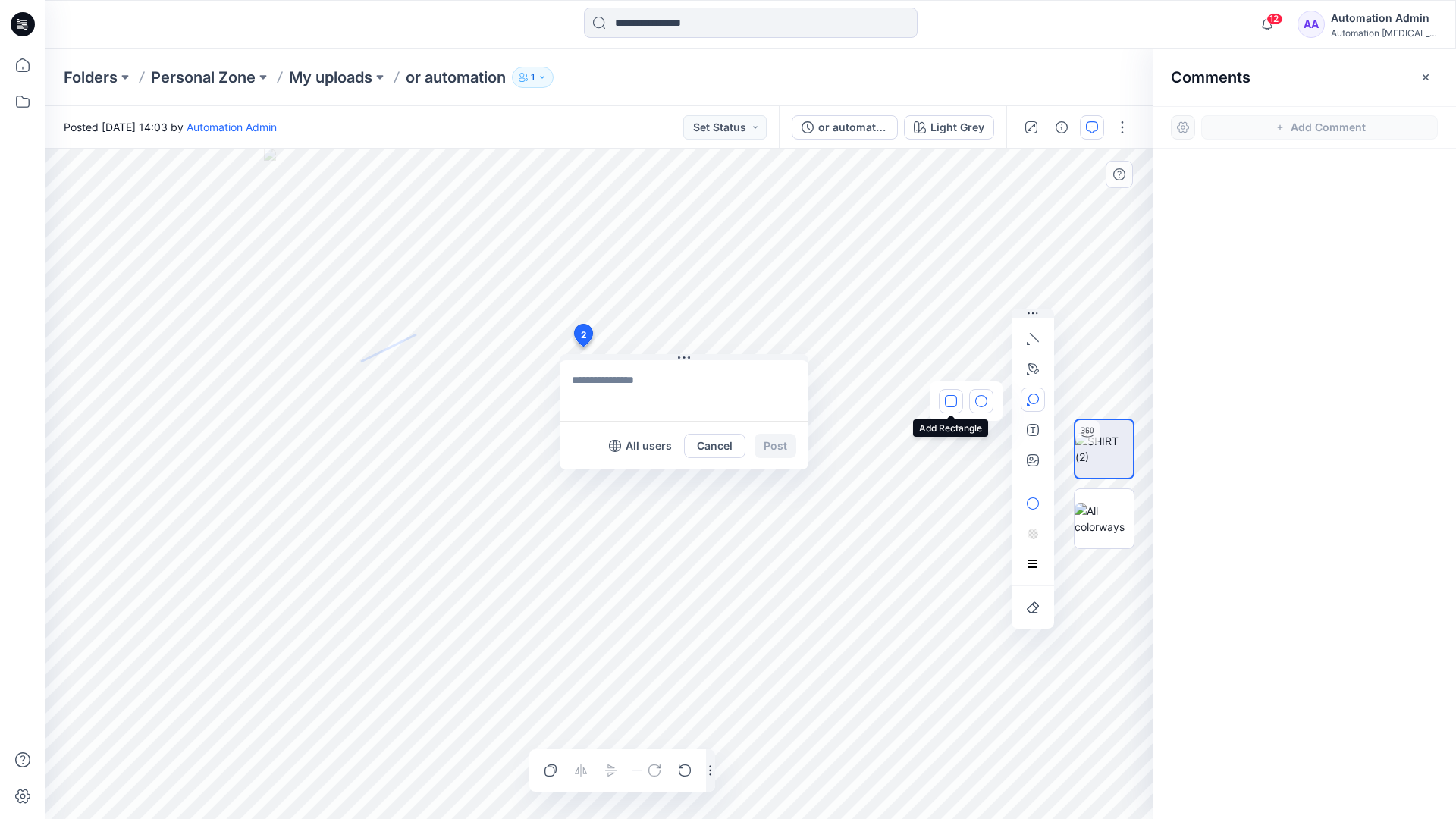
click at [957, 397] on button "button" at bounding box center [950, 401] width 24 height 24
click at [1038, 496] on button "button" at bounding box center [1032, 503] width 24 height 24
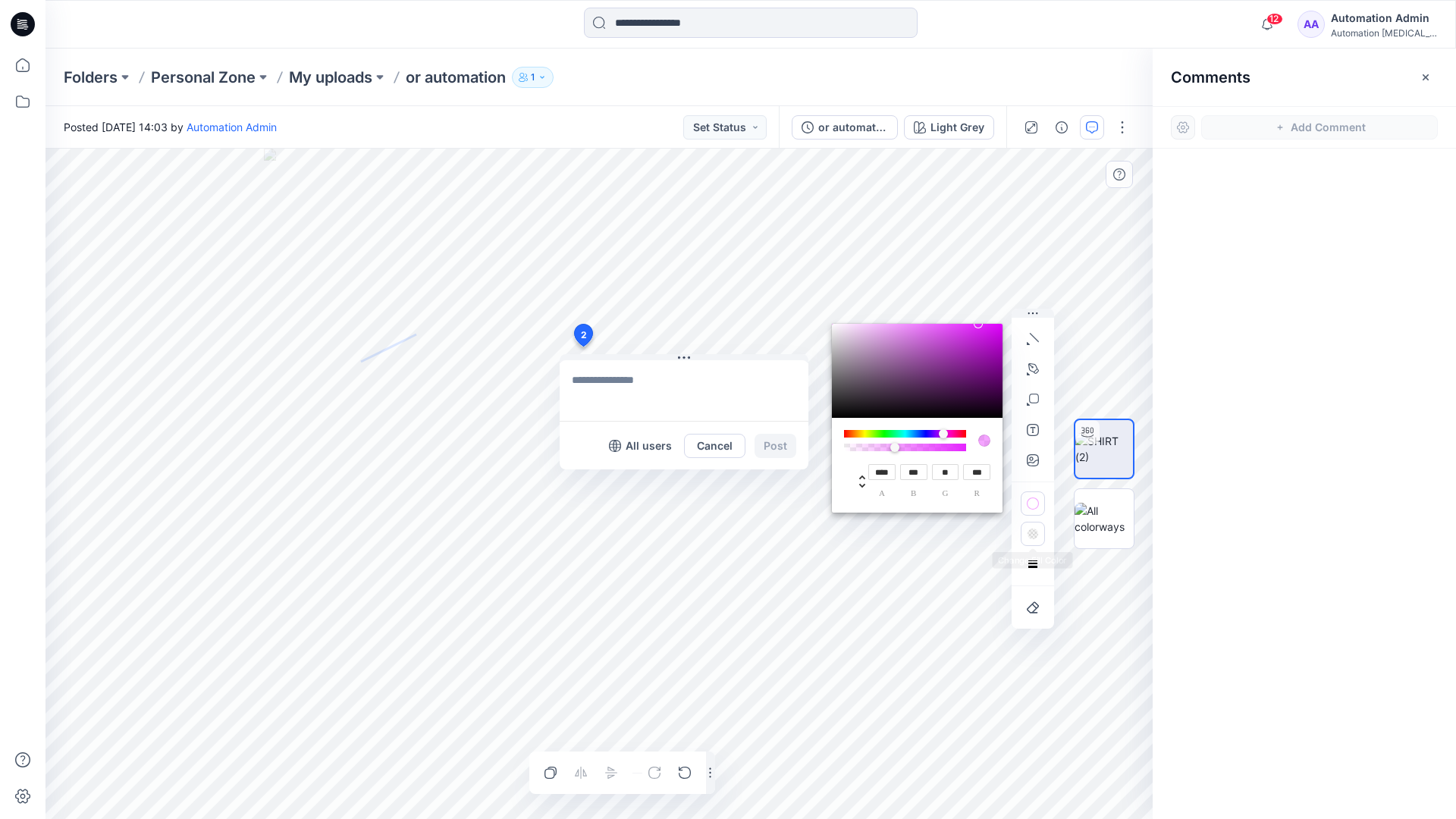
click at [1032, 536] on rect "button" at bounding box center [1031, 535] width 3 height 3
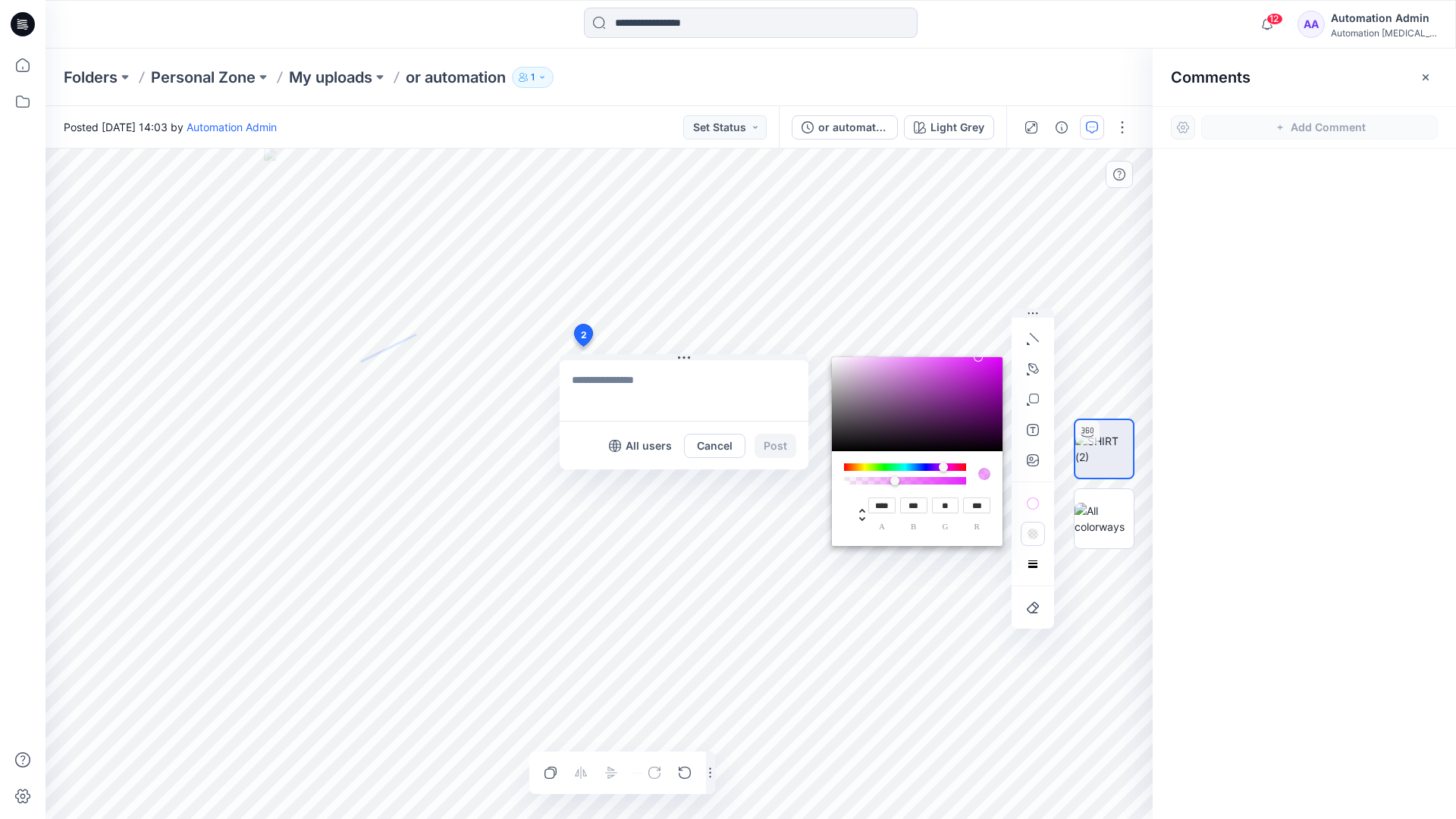
type input "**"
type input "***"
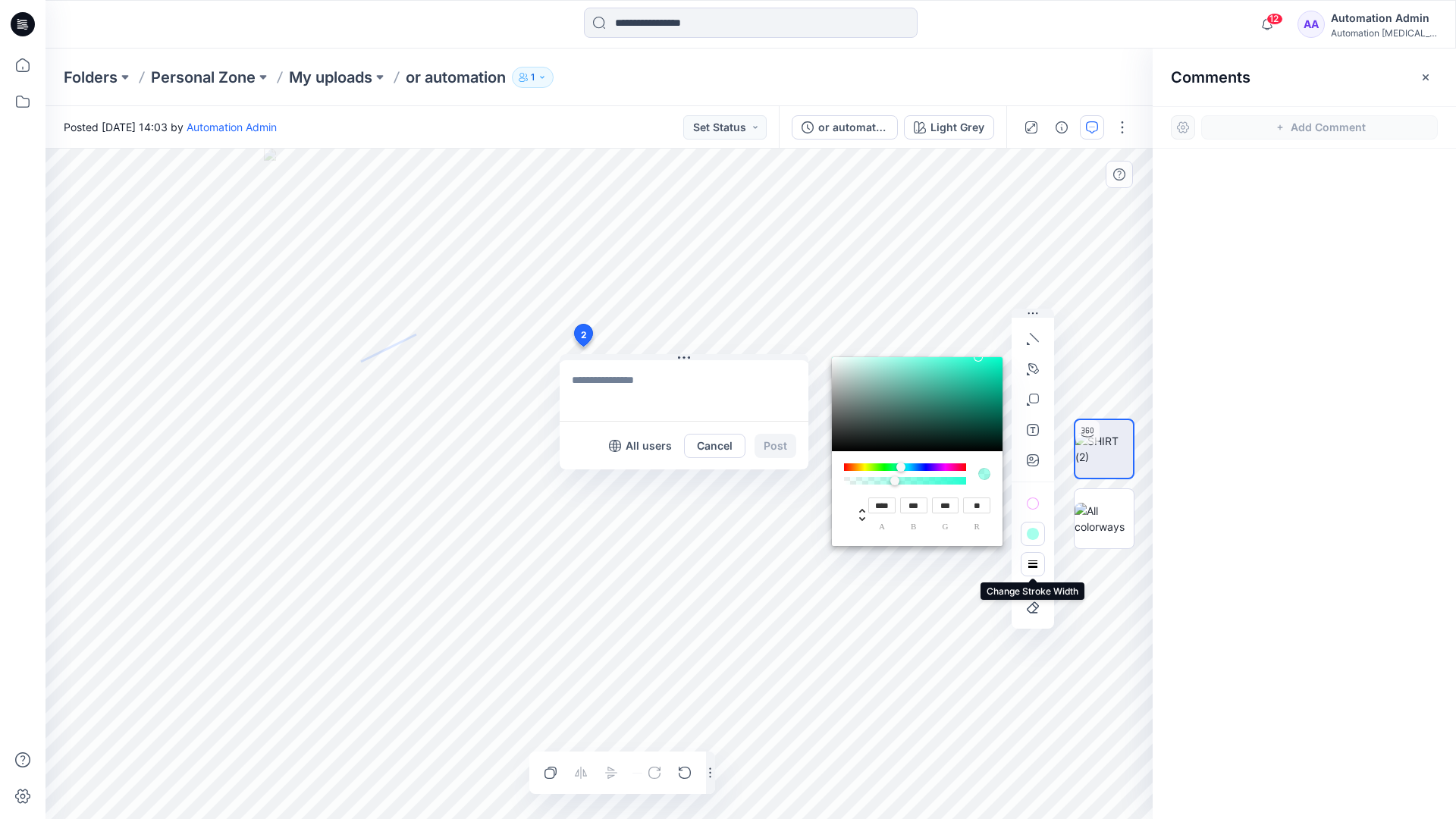
click at [1026, 558] on button "button" at bounding box center [1032, 564] width 24 height 24
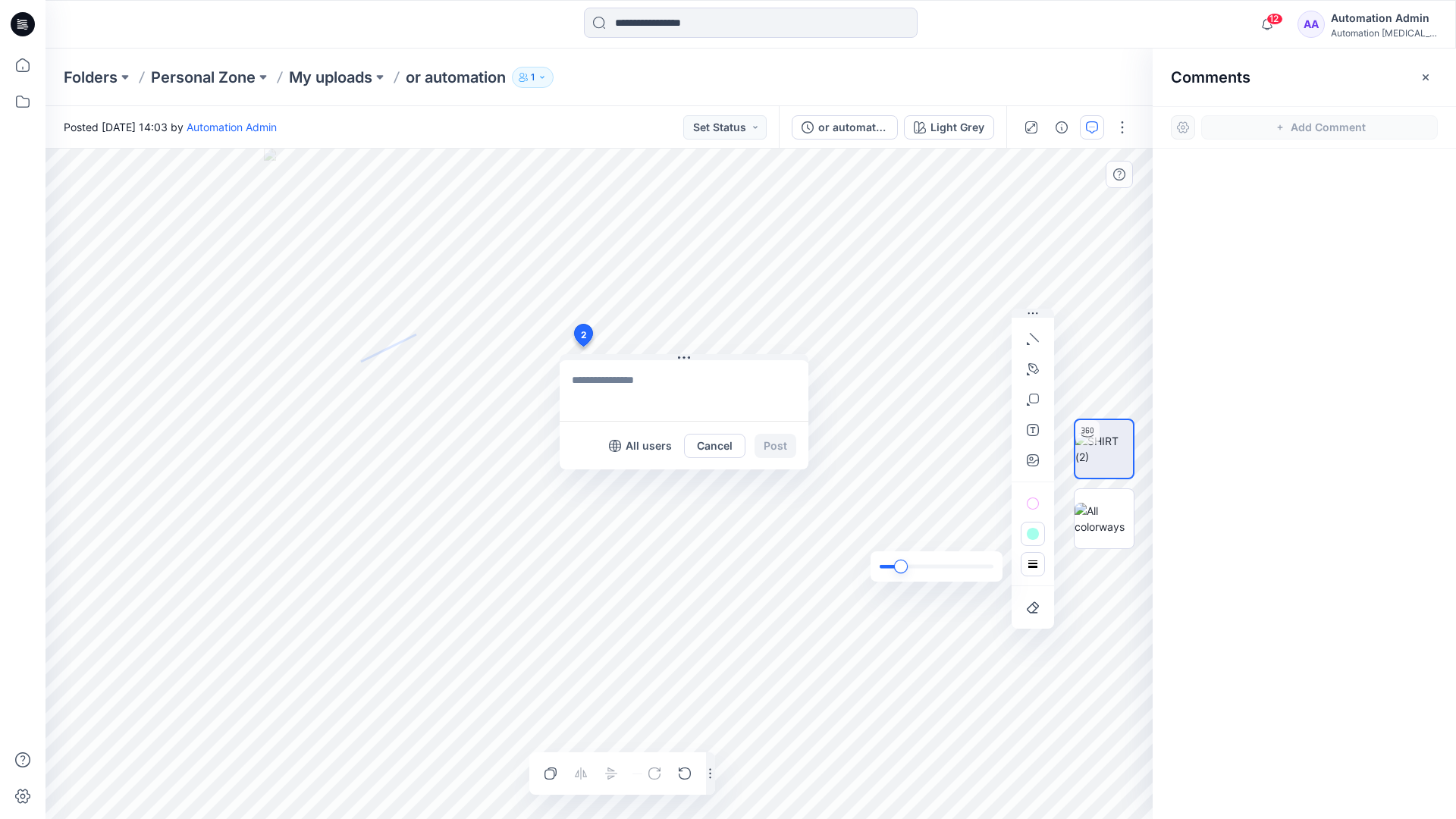
click at [904, 566] on div "slider" at bounding box center [901, 567] width 13 height 13
click at [1036, 570] on rect "button" at bounding box center [1033, 564] width 13 height 13
click at [1006, 532] on icon "button" at bounding box center [1011, 535] width 13 height 13
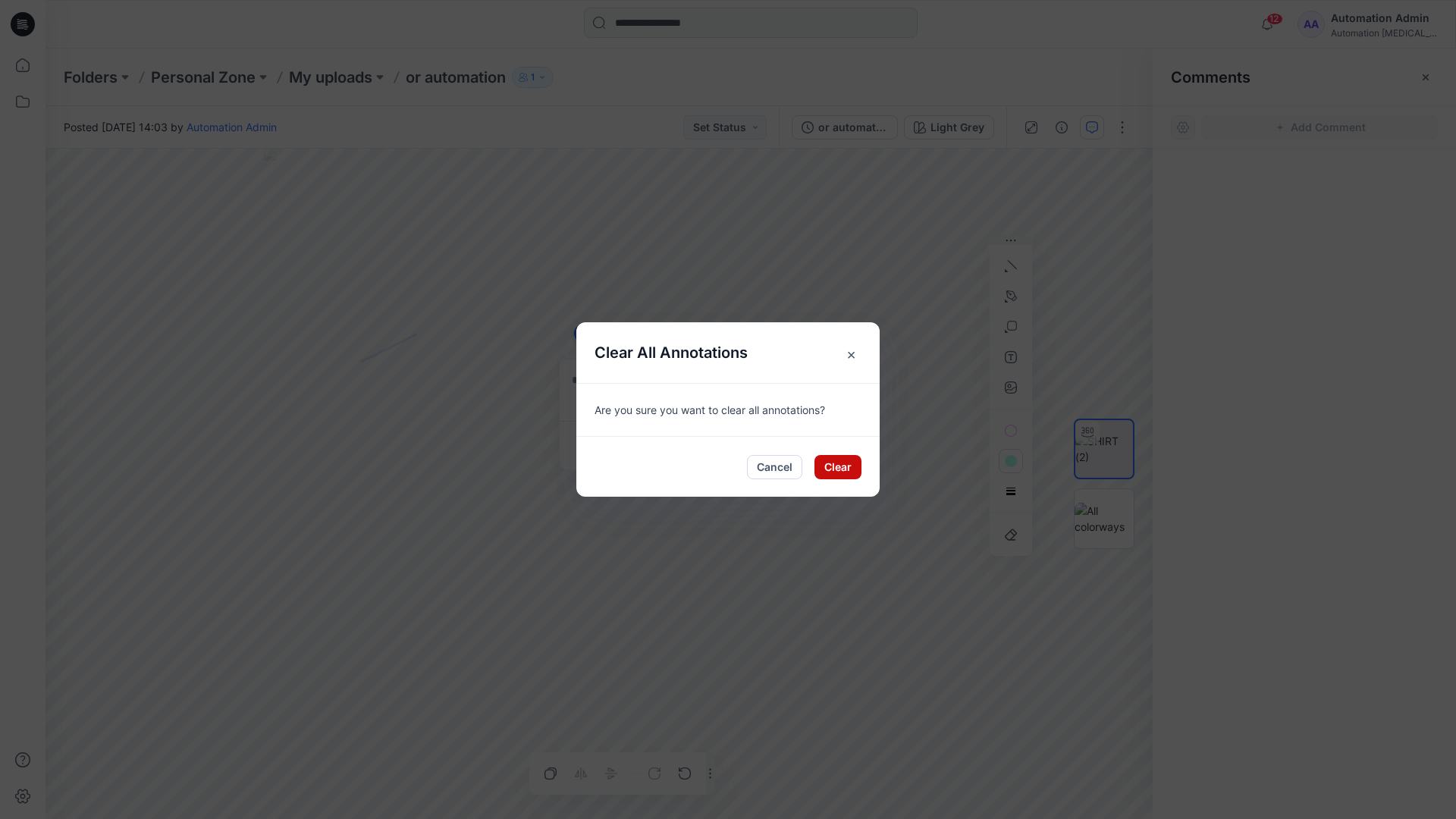
click at [843, 458] on button "Clear" at bounding box center [838, 466] width 47 height 24
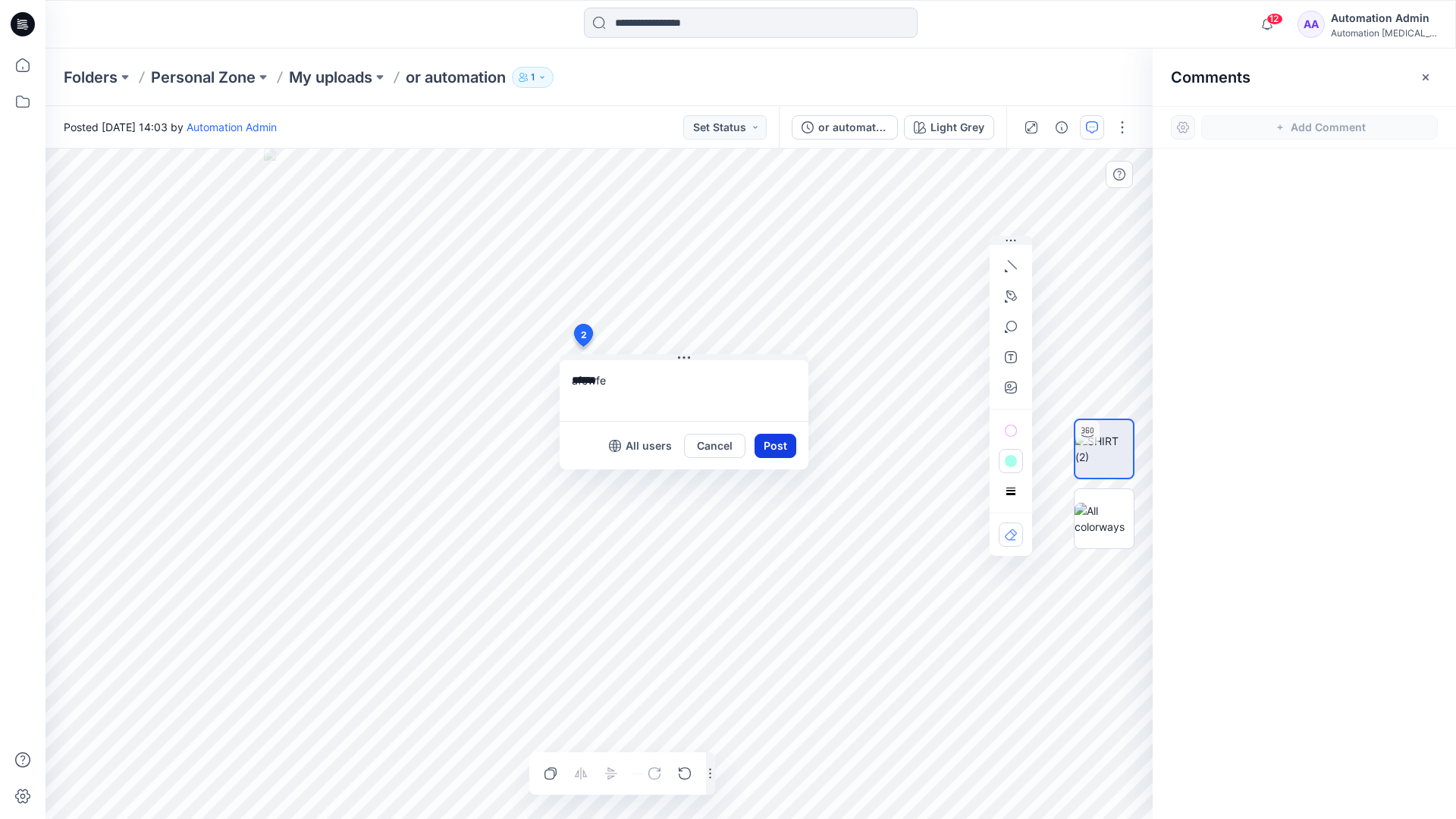
type textarea "******"
click at [769, 444] on button "Post" at bounding box center [776, 445] width 42 height 24
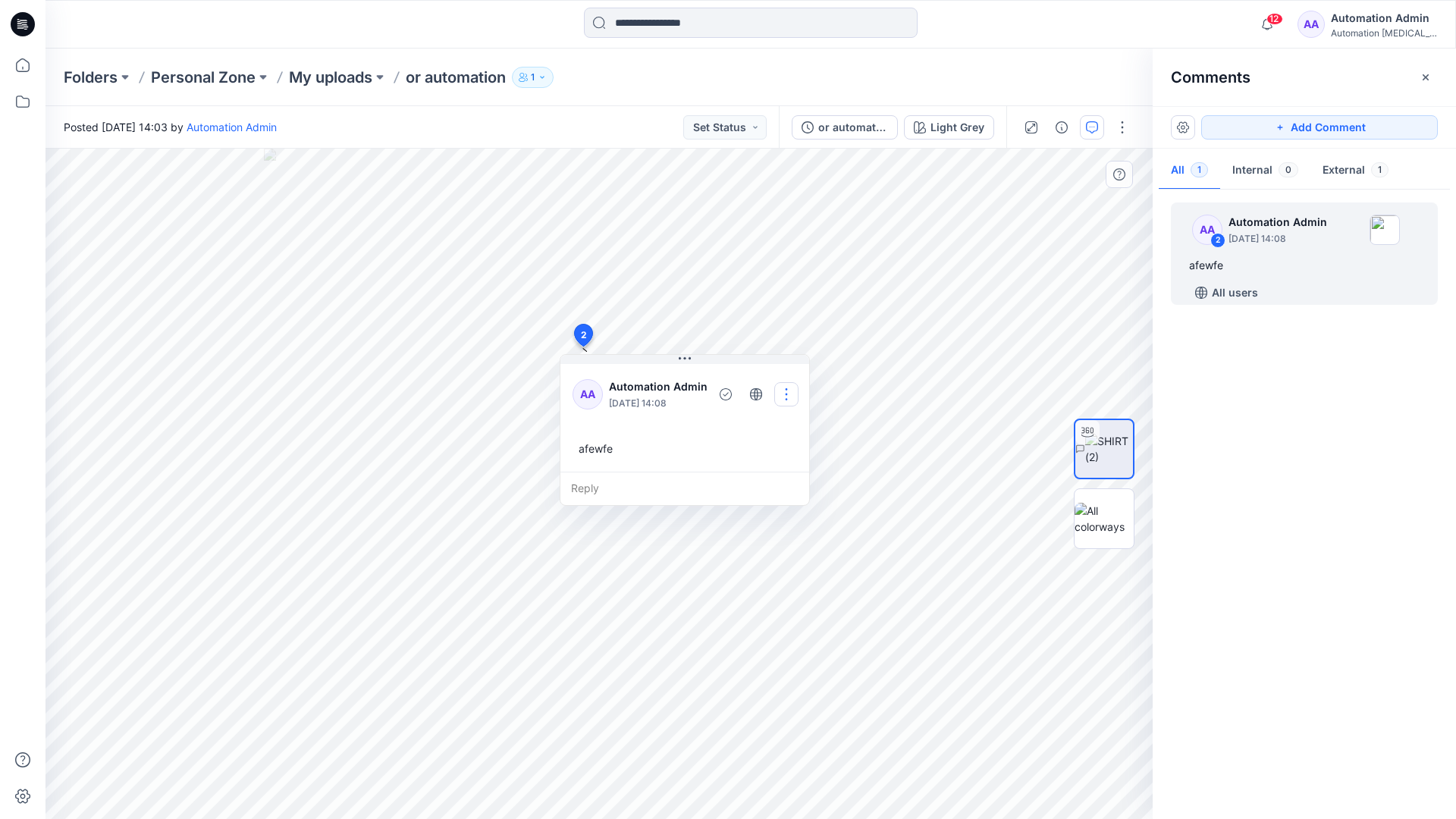
click at [783, 392] on button "button" at bounding box center [787, 394] width 24 height 24
click at [777, 465] on p "Delete thread" at bounding box center [792, 471] width 68 height 16
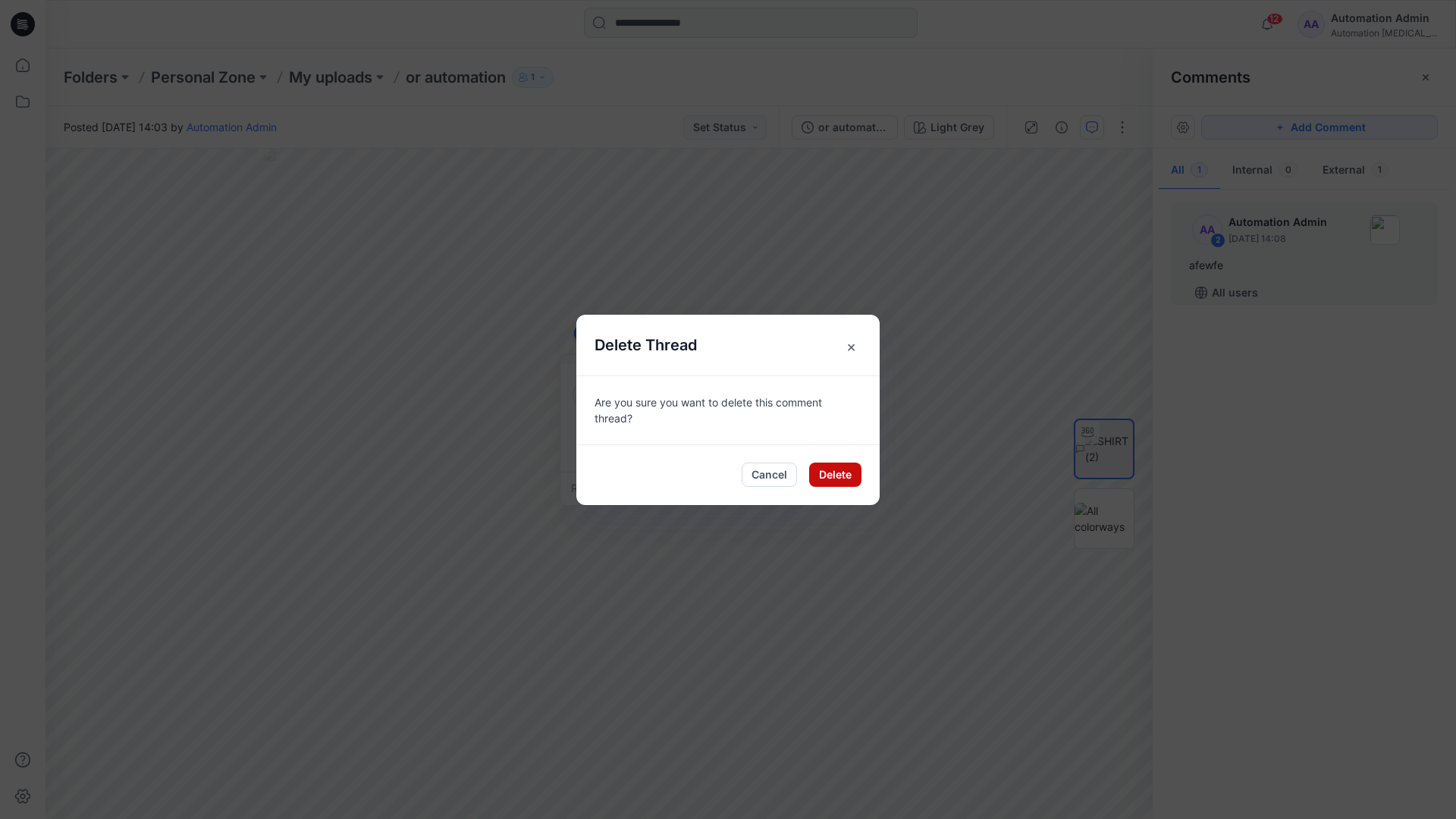
click at [824, 471] on button "Delete" at bounding box center [835, 475] width 53 height 24
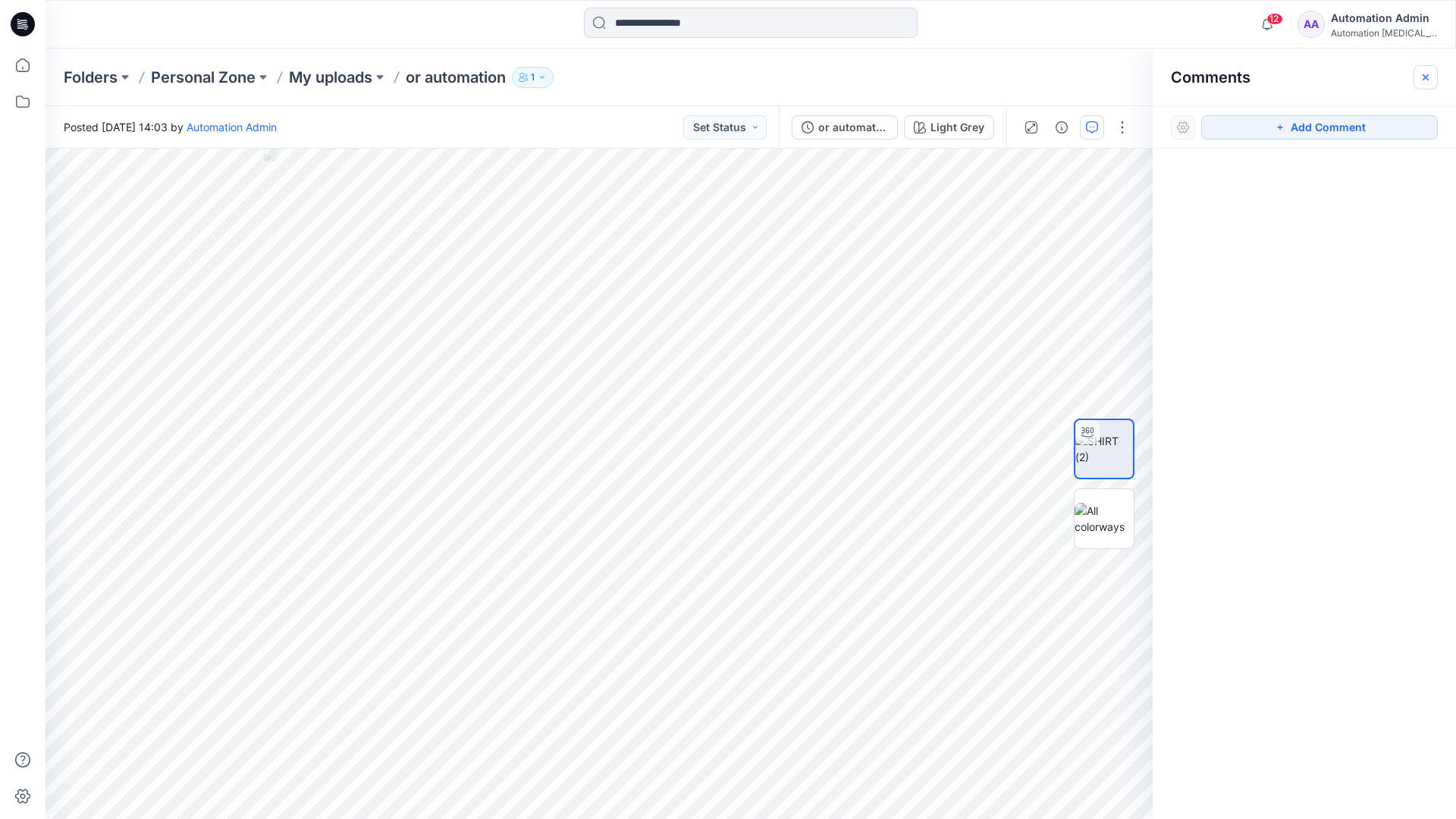
click at [1424, 77] on icon "button" at bounding box center [1425, 76] width 6 height 6
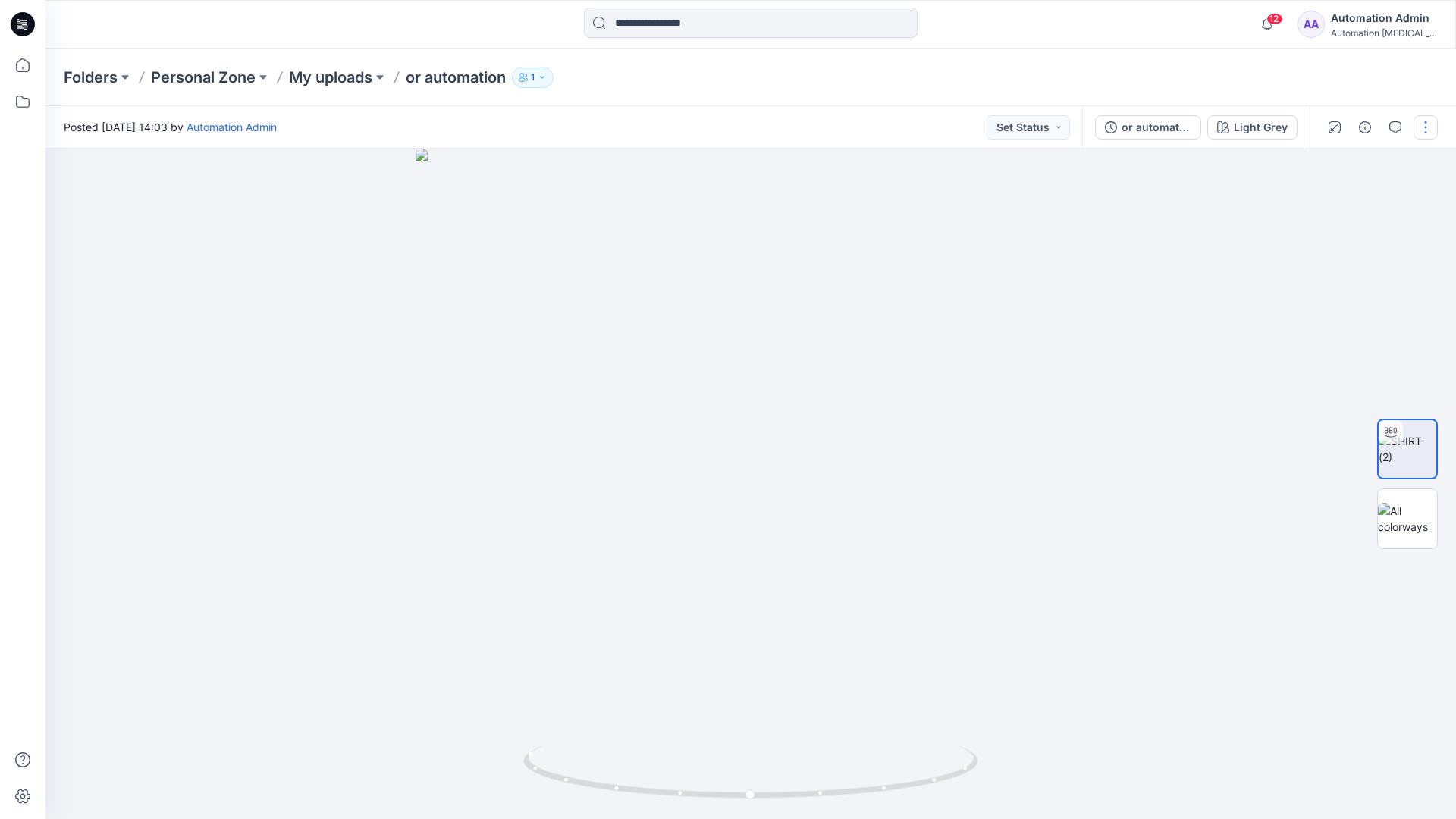
click at [1423, 134] on button "button" at bounding box center [1426, 127] width 24 height 24
click at [1331, 206] on p "Edit" at bounding box center [1329, 205] width 19 height 16
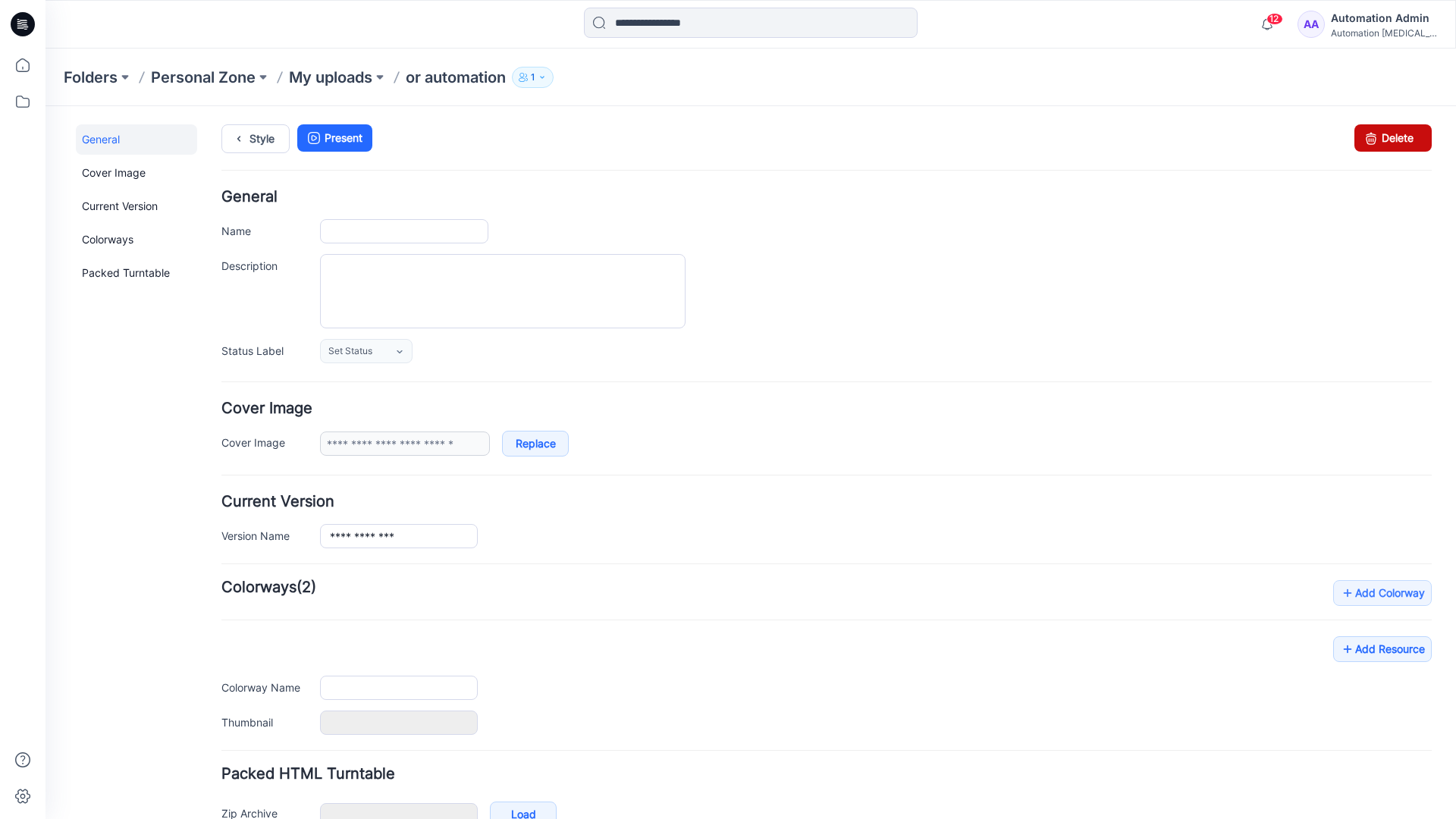
type input "**********"
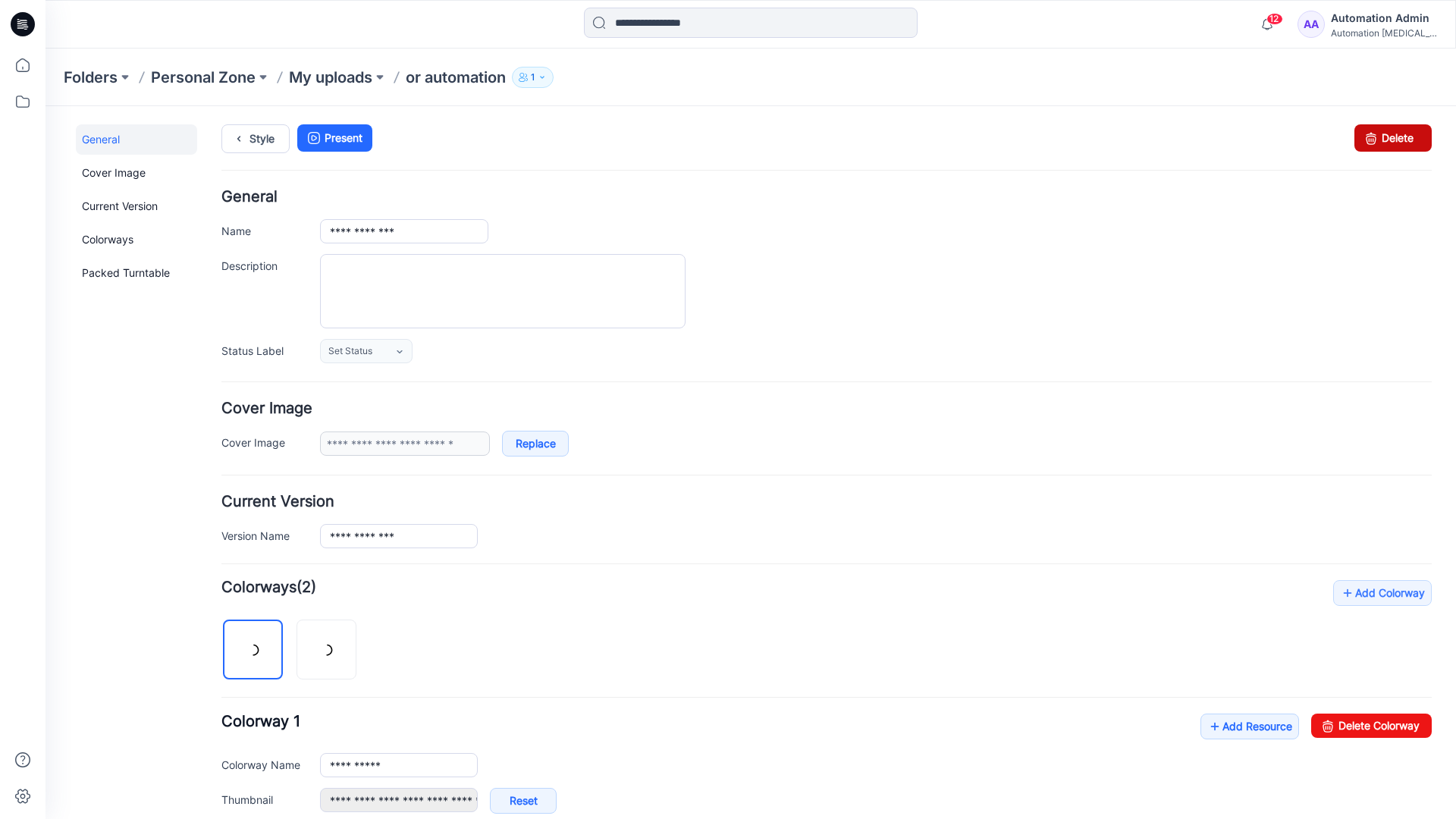
click at [1361, 139] on icon at bounding box center [1371, 138] width 21 height 28
click at [1214, 42] on div "12 Notifications Your style or automation is ready 1 new Colorways 5 minutes ag…" at bounding box center [751, 24] width 1411 height 48
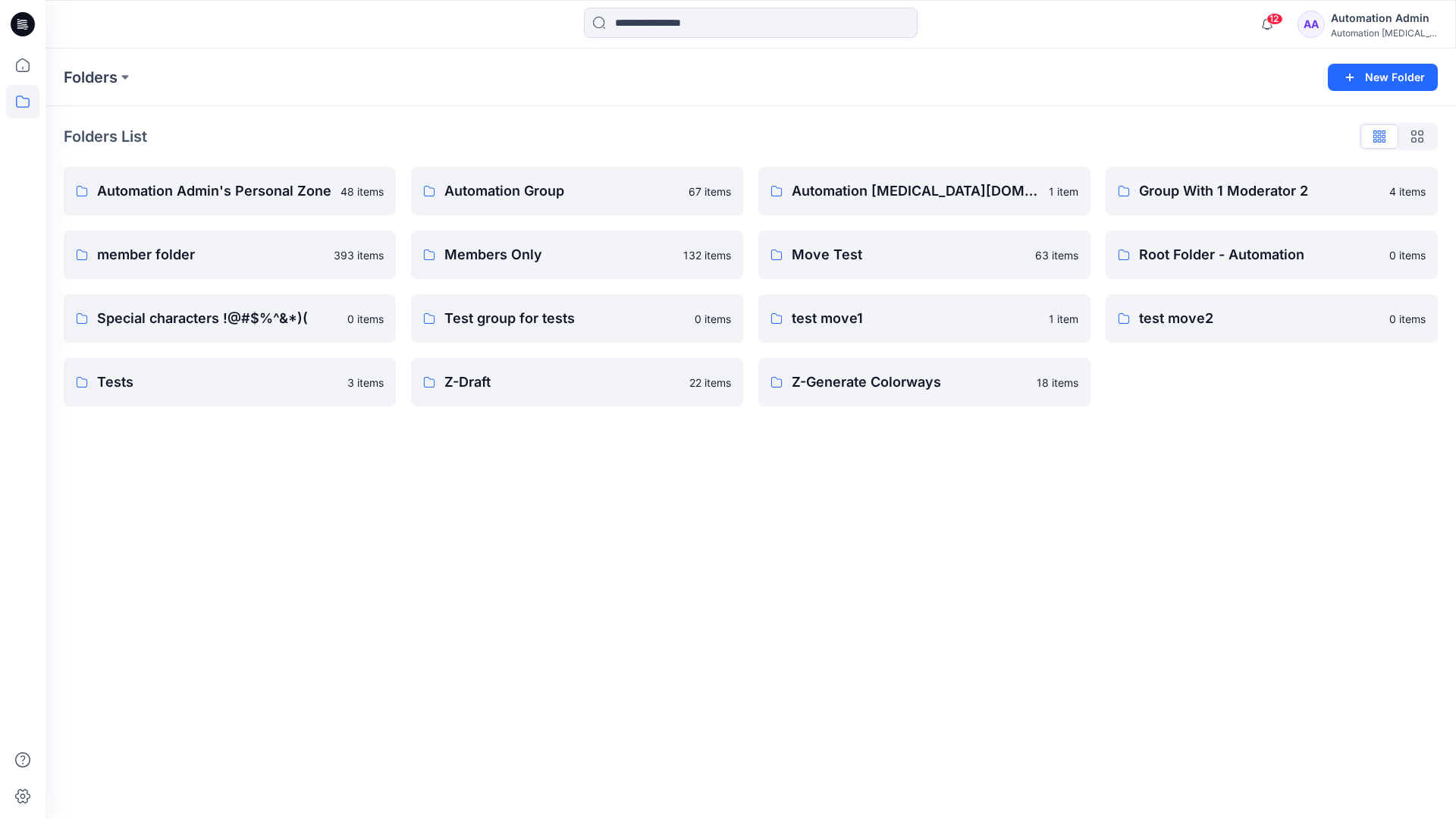
click at [1362, 28] on div "Automation testim..." at bounding box center [1384, 33] width 106 height 12
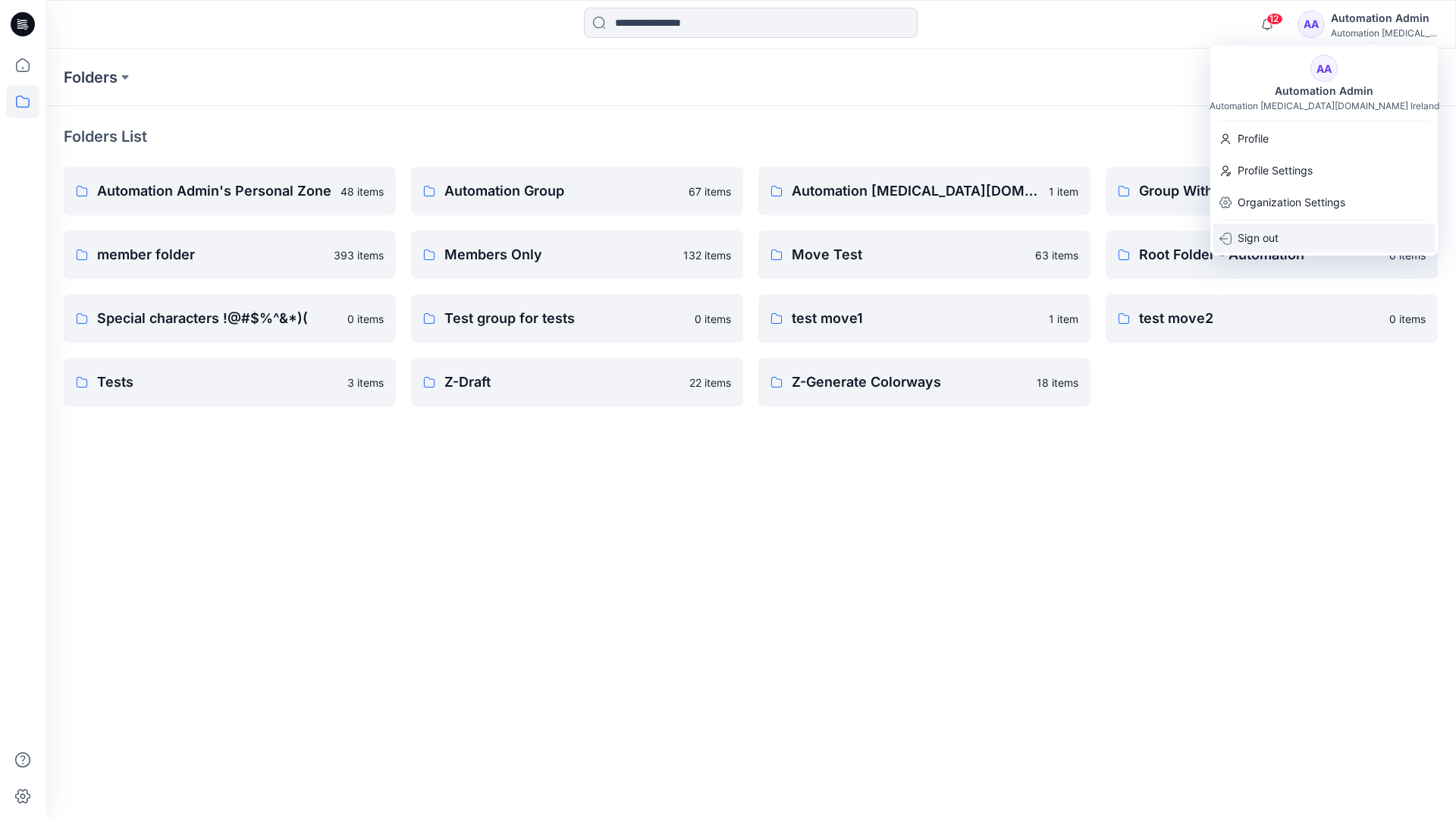
click at [1274, 240] on p "Sign out" at bounding box center [1258, 238] width 41 height 28
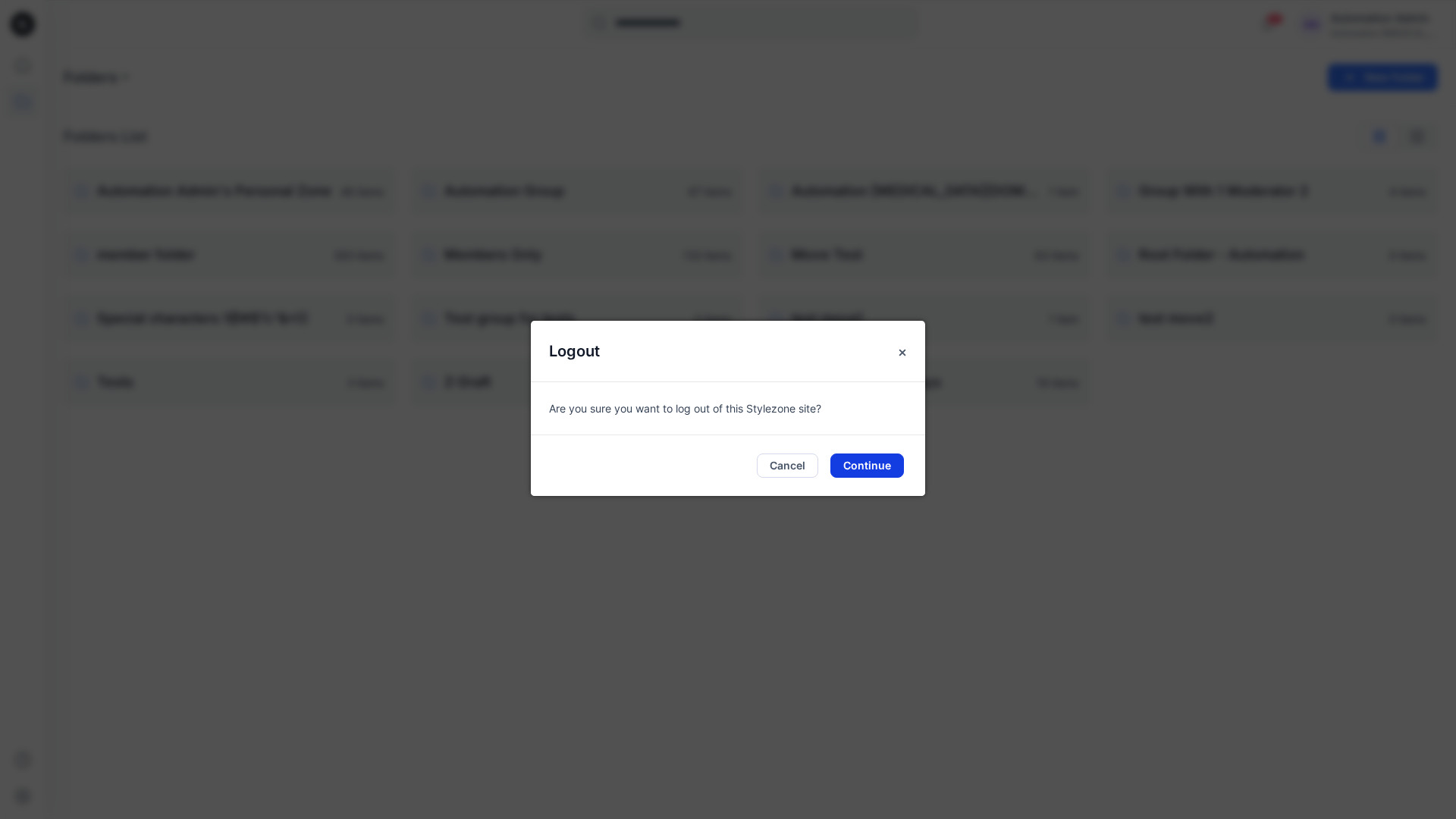
click at [872, 461] on button "Continue" at bounding box center [868, 465] width 74 height 24
